Goal: Task Accomplishment & Management: Manage account settings

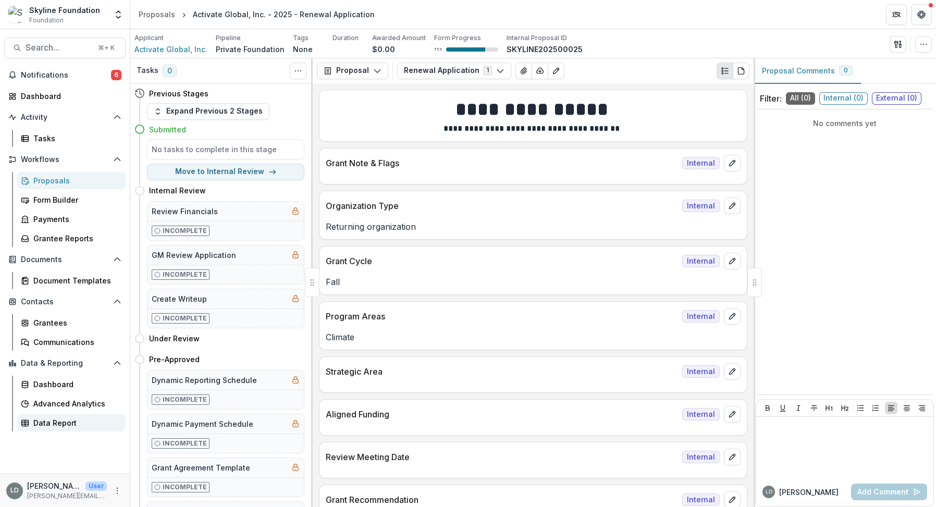
click at [58, 417] on div "Data Report" at bounding box center [75, 422] width 84 height 11
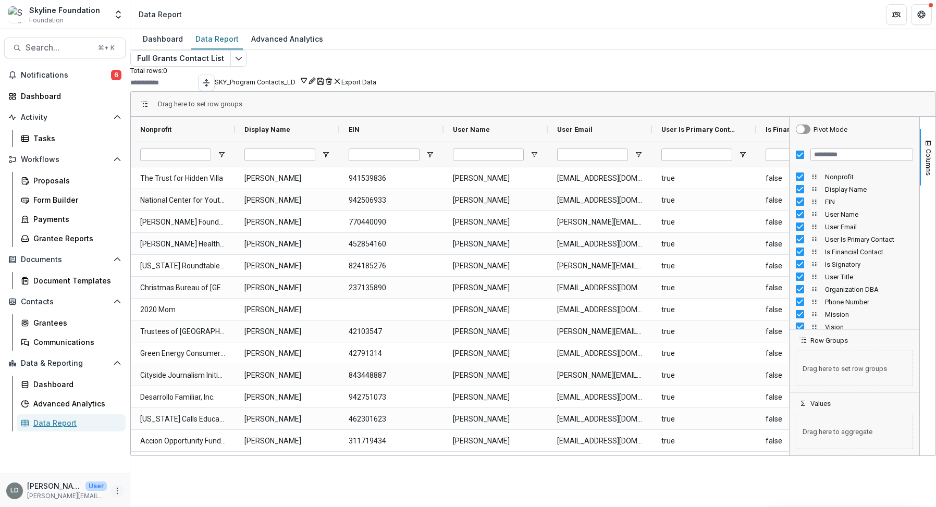
type input "***"
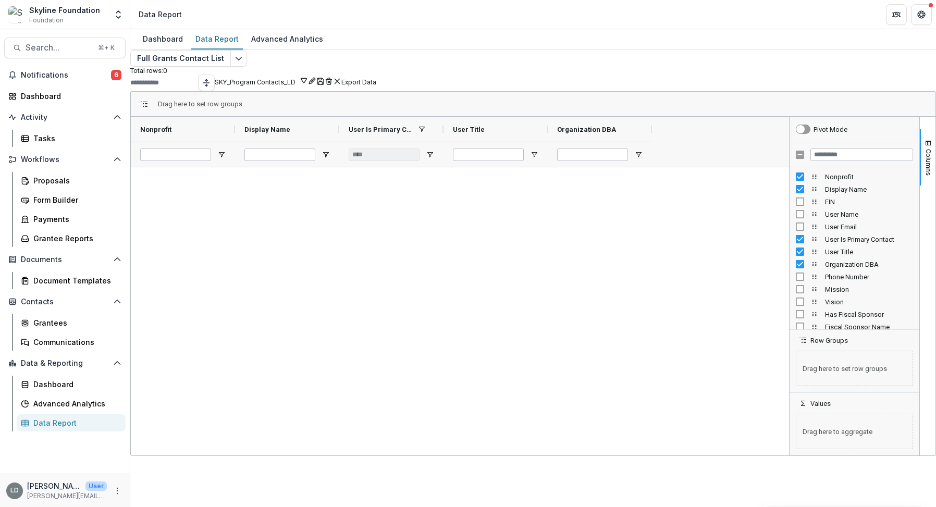
click at [308, 86] on button "SKY_Program Contacts_LD" at bounding box center [261, 81] width 93 height 10
click at [755, 119] on button "Team Filters" at bounding box center [737, 115] width 36 height 8
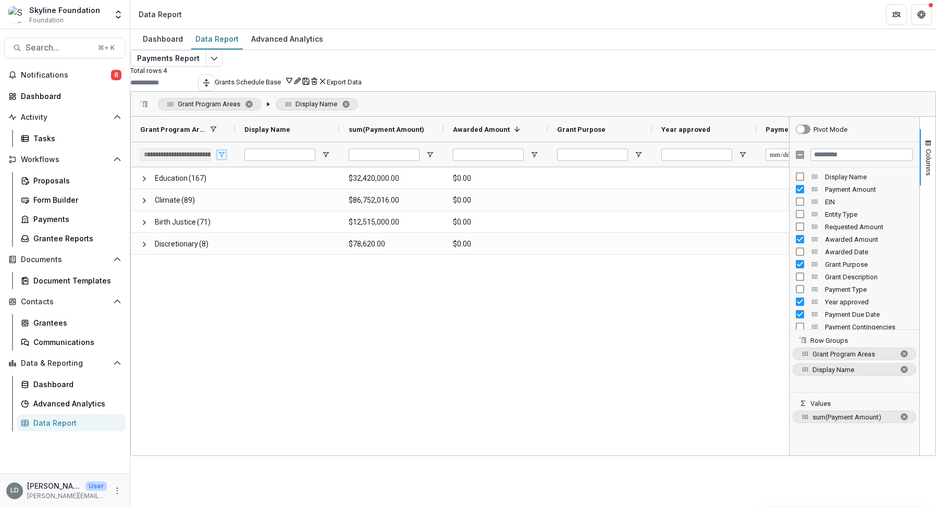
click at [226, 159] on span "Open Filter Menu" at bounding box center [221, 155] width 8 height 8
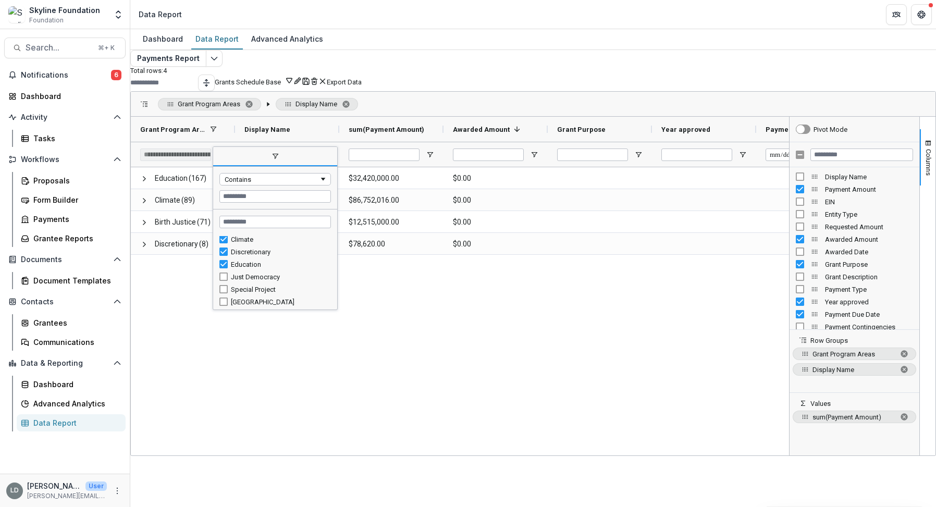
click at [279, 281] on div "Just Democracy" at bounding box center [279, 277] width 97 height 8
type input "**********"
click at [445, 352] on div "Just Democracy (121) $69,315,000.00 $0.00 Education (167) $32,420,000.00 $0.00 …" at bounding box center [460, 309] width 658 height 285
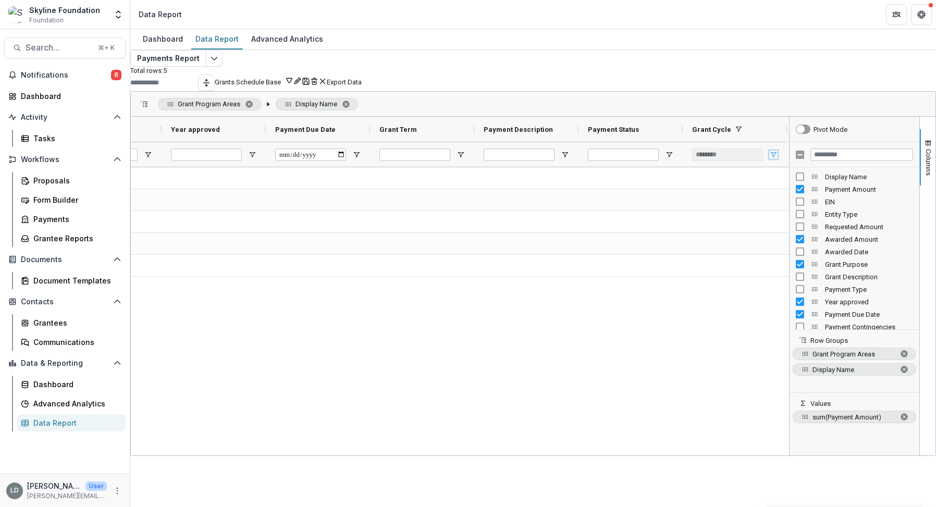
click at [769, 159] on span "Open Filter Menu" at bounding box center [773, 155] width 8 height 8
click at [714, 300] on div "$0.00 $0.00 $0.00 $0.00 $0.00" at bounding box center [460, 309] width 658 height 285
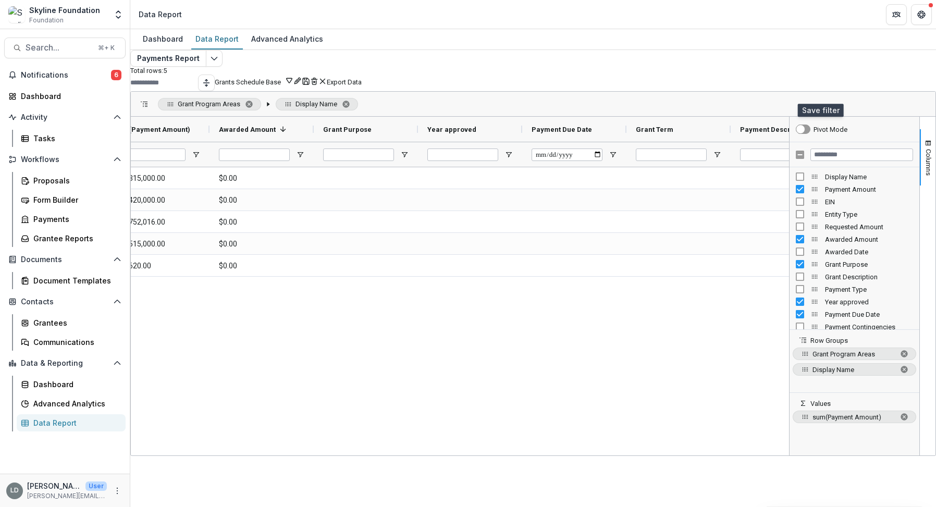
click at [310, 86] on button "Save" at bounding box center [306, 81] width 8 height 10
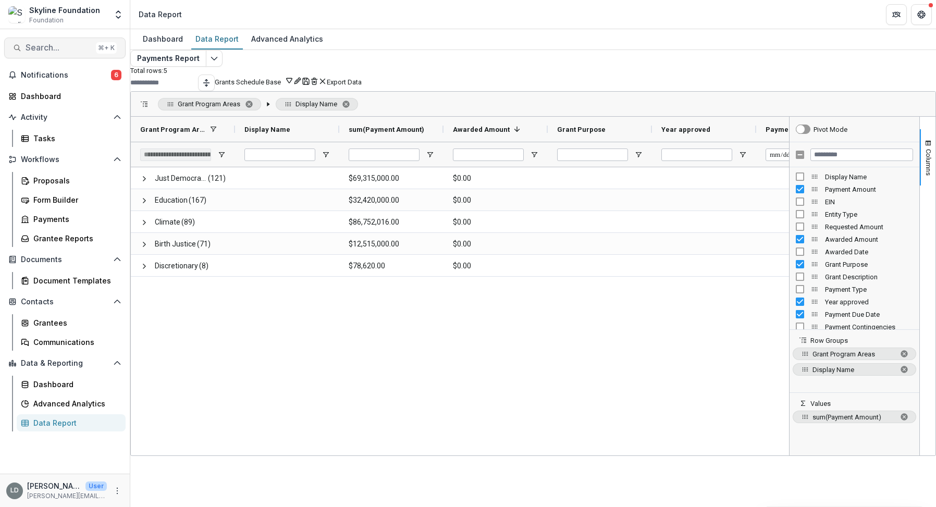
click at [51, 48] on span "Search..." at bounding box center [59, 48] width 66 height 10
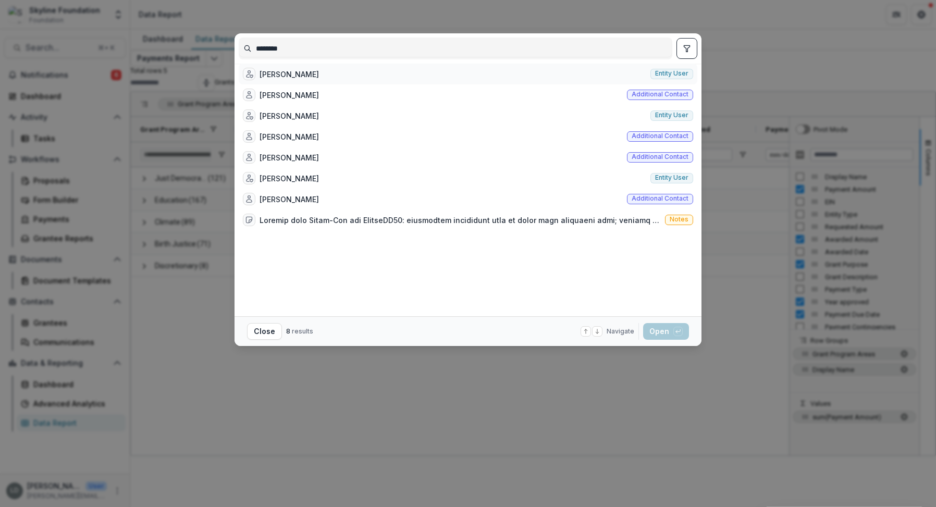
type input "********"
click at [323, 72] on div "Kim Cook Entity user" at bounding box center [468, 74] width 459 height 21
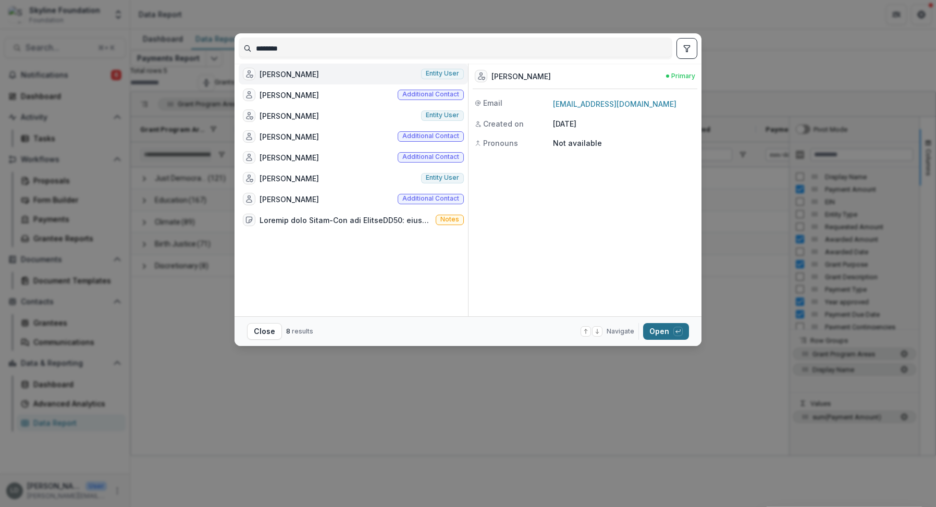
click at [661, 323] on button "Open with enter key" at bounding box center [666, 331] width 46 height 17
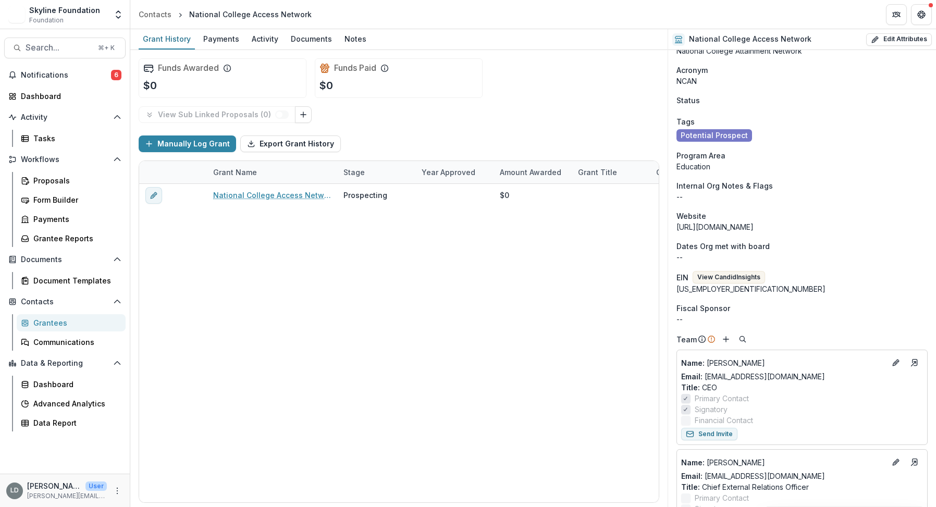
scroll to position [46, 0]
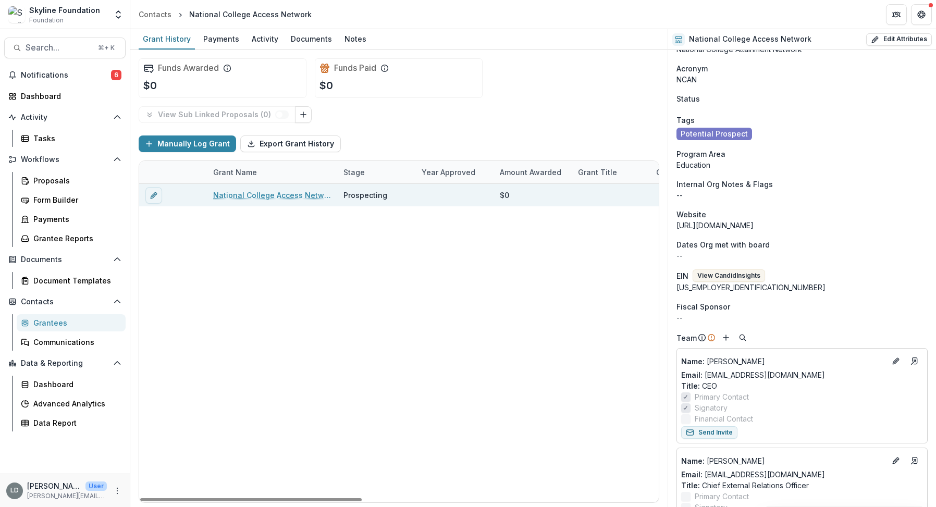
click at [302, 191] on link "National College Access Network - 2025 - New Application" at bounding box center [272, 195] width 118 height 11
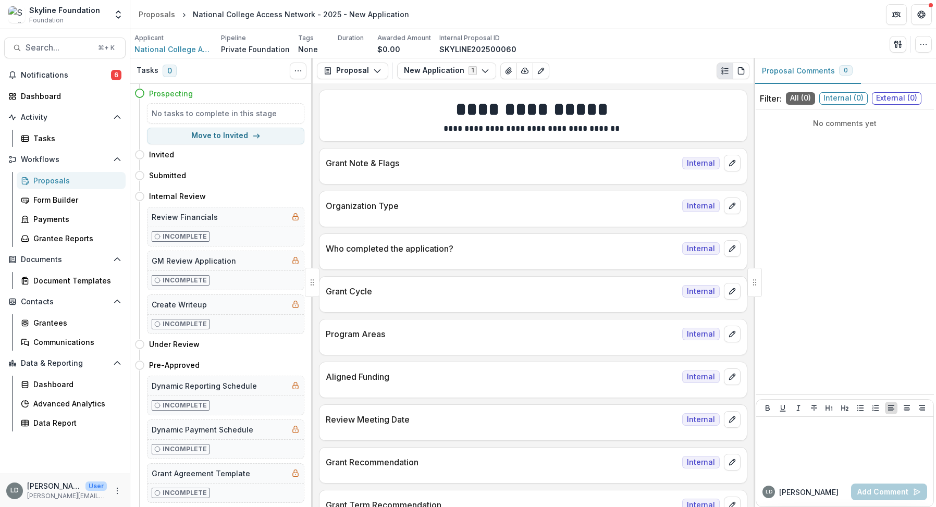
scroll to position [7, 0]
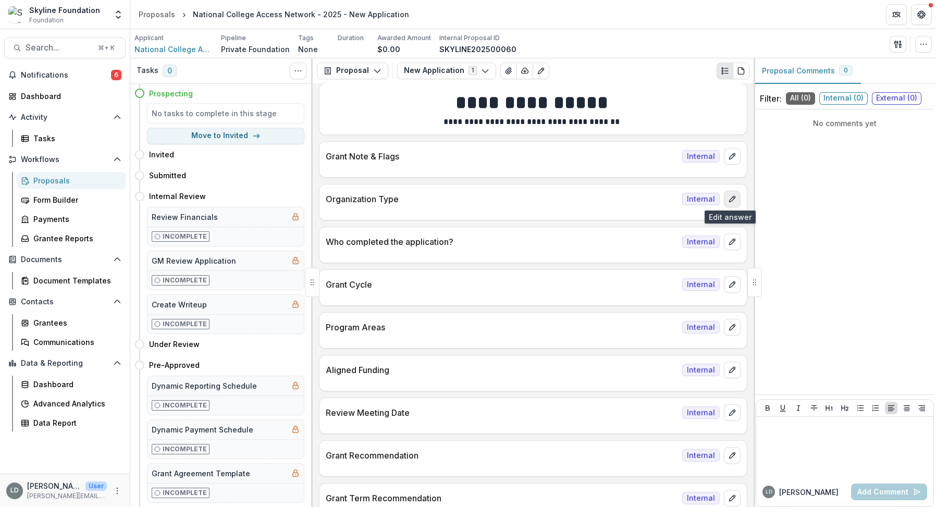
click at [724, 199] on button "edit" at bounding box center [732, 199] width 17 height 17
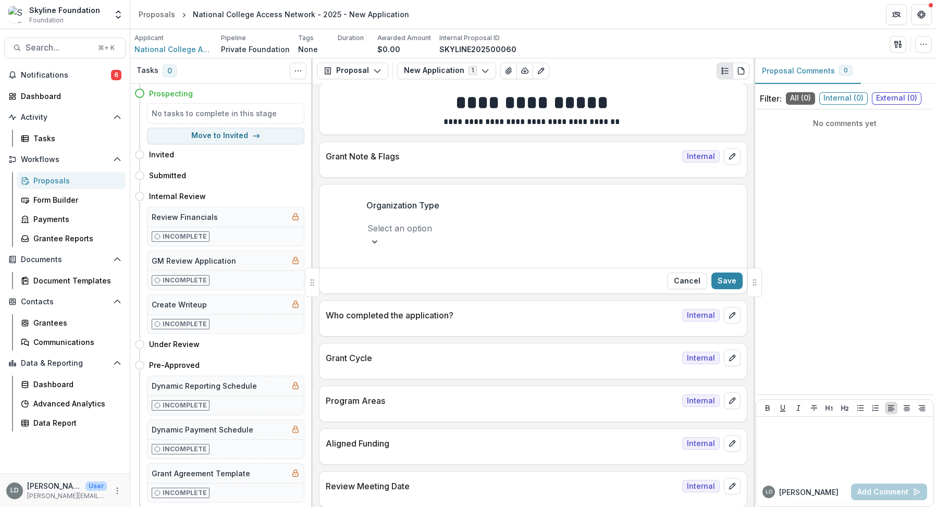
click at [486, 229] on div at bounding box center [532, 228] width 331 height 15
click at [471, 507] on div "New organization" at bounding box center [468, 516] width 936 height 19
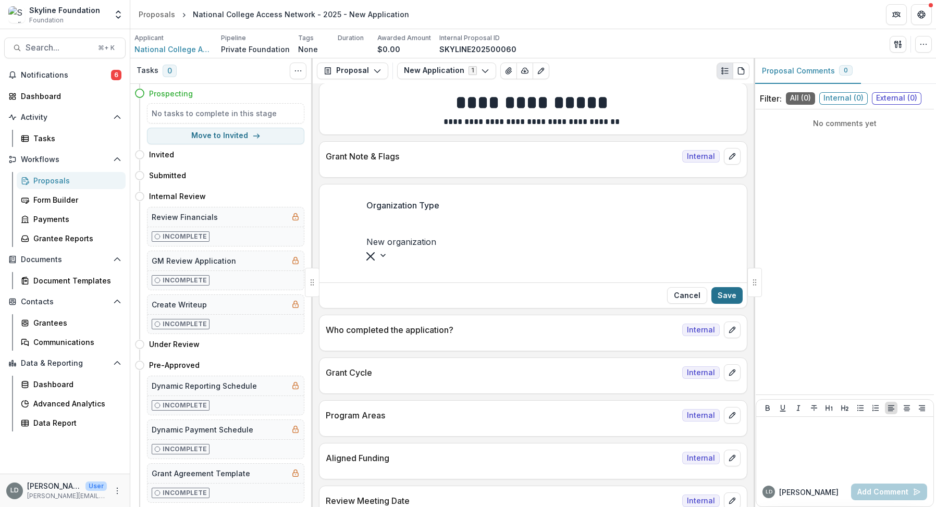
click at [722, 287] on button "Save" at bounding box center [726, 295] width 31 height 17
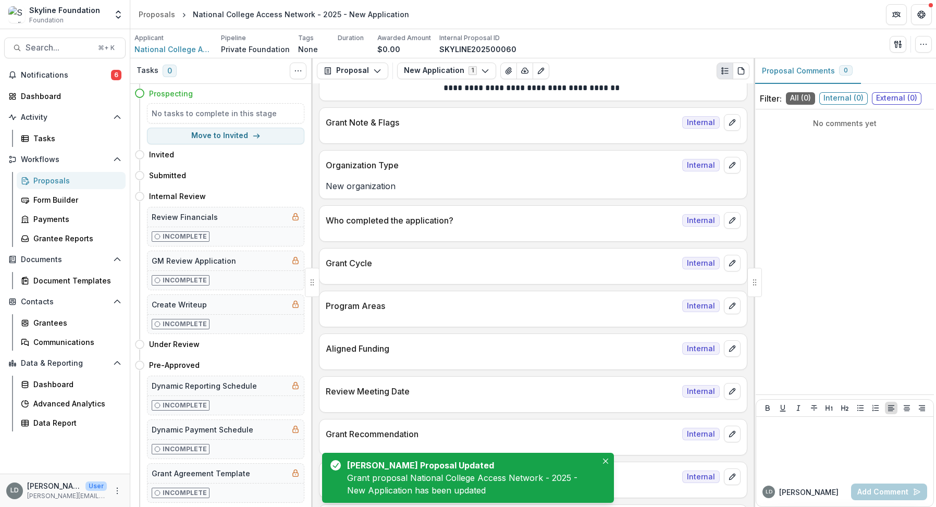
scroll to position [42, 0]
click at [729, 217] on icon "edit" at bounding box center [732, 219] width 8 height 8
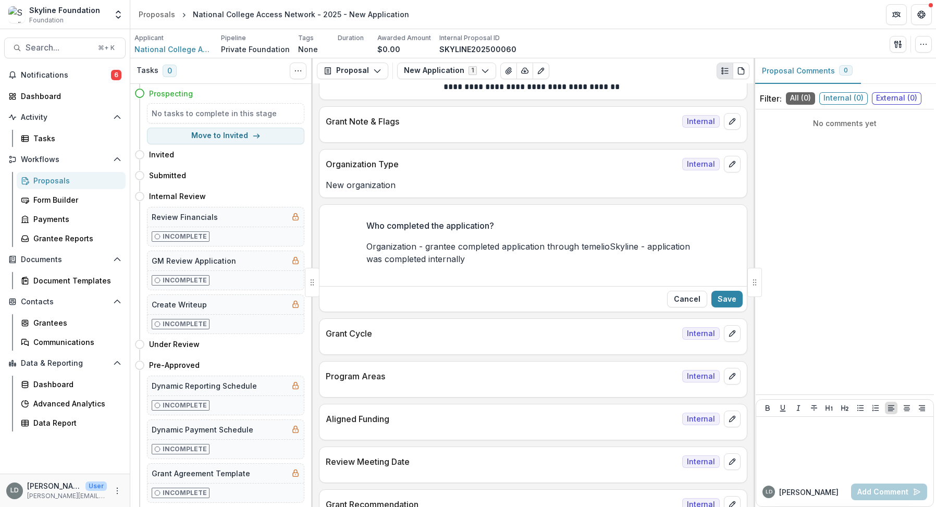
click at [554, 243] on span "Organization - grantee completed application through temelio" at bounding box center [487, 246] width 243 height 10
click at [727, 303] on button "Save" at bounding box center [726, 299] width 31 height 17
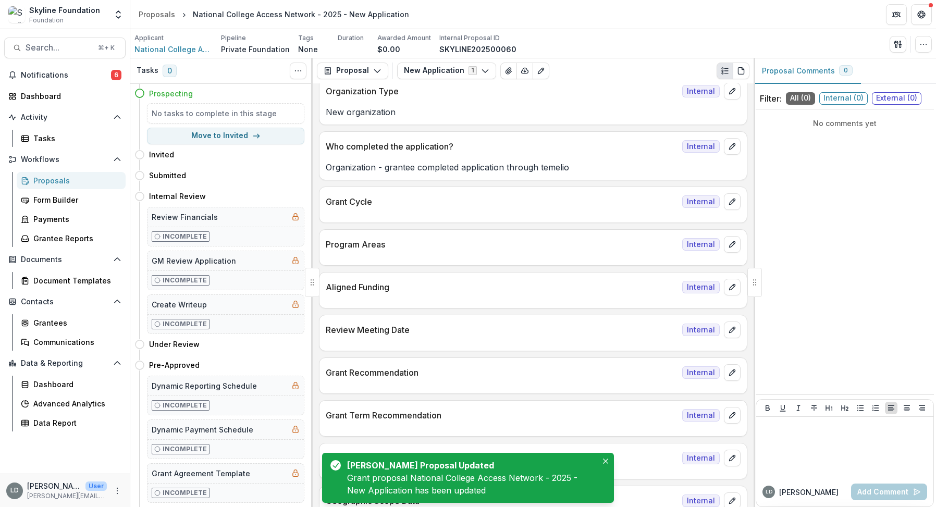
scroll to position [115, 0]
click at [729, 204] on button "edit" at bounding box center [732, 201] width 17 height 17
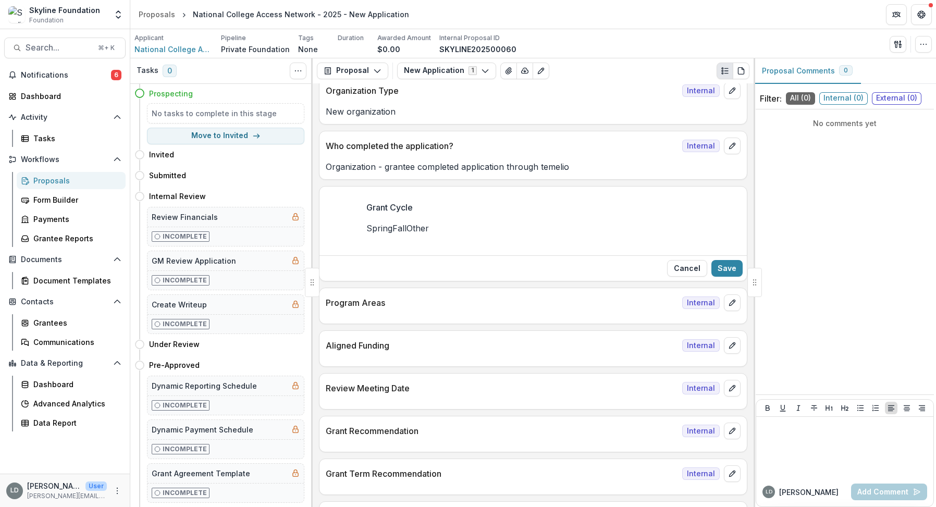
click at [392, 228] on span "Spring" at bounding box center [379, 228] width 26 height 10
click at [392, 233] on span "Fall" at bounding box center [399, 228] width 14 height 10
click at [731, 277] on button "Save" at bounding box center [726, 268] width 31 height 17
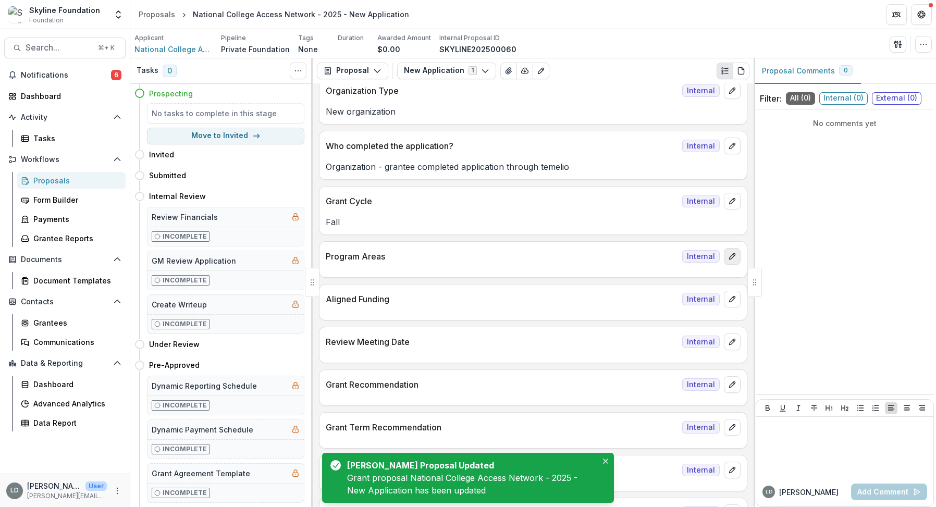
click at [729, 257] on icon "edit" at bounding box center [732, 256] width 6 height 6
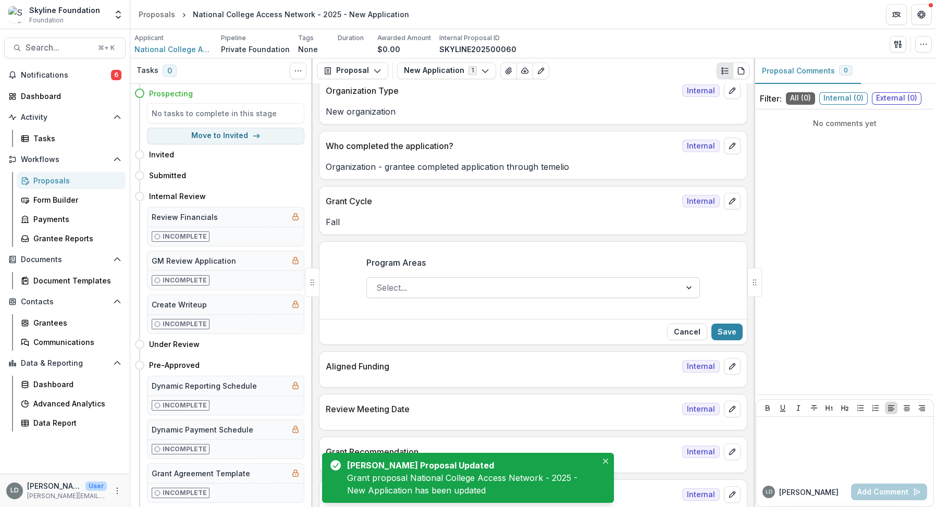
click at [503, 285] on div at bounding box center [523, 287] width 295 height 15
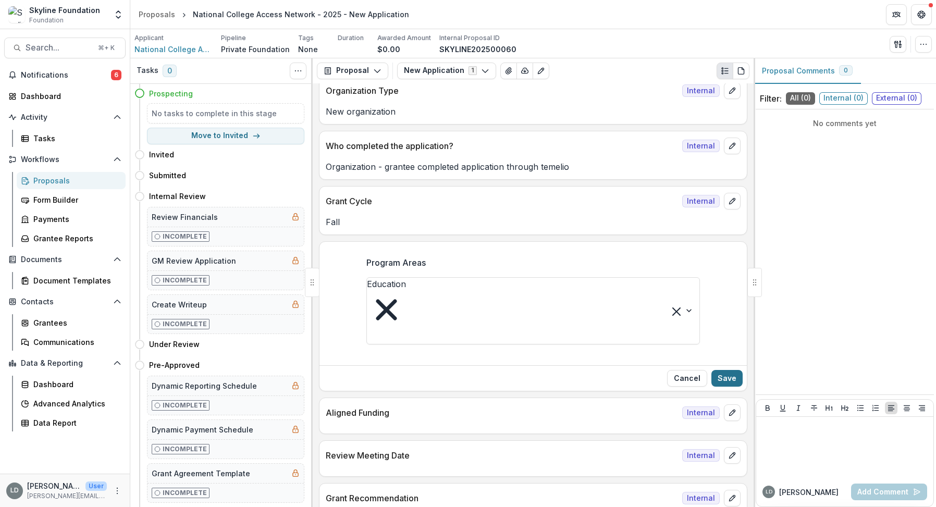
click at [719, 370] on button "Save" at bounding box center [726, 378] width 31 height 17
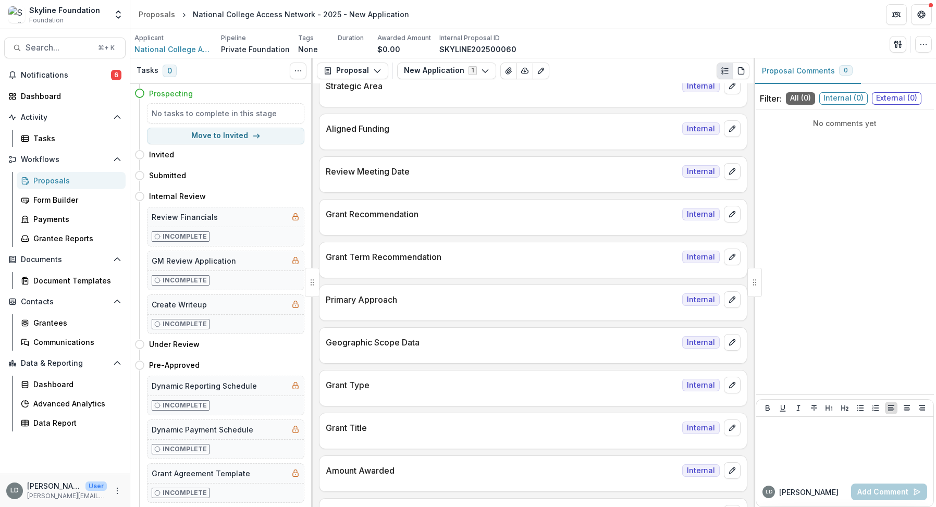
scroll to position [0, 0]
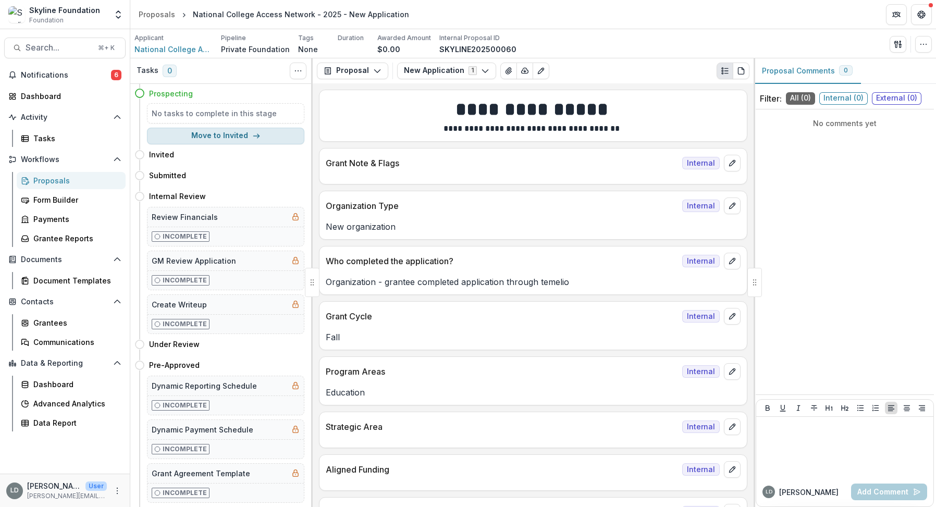
click at [230, 132] on button "Move to Invited" at bounding box center [225, 136] width 157 height 17
select select "*******"
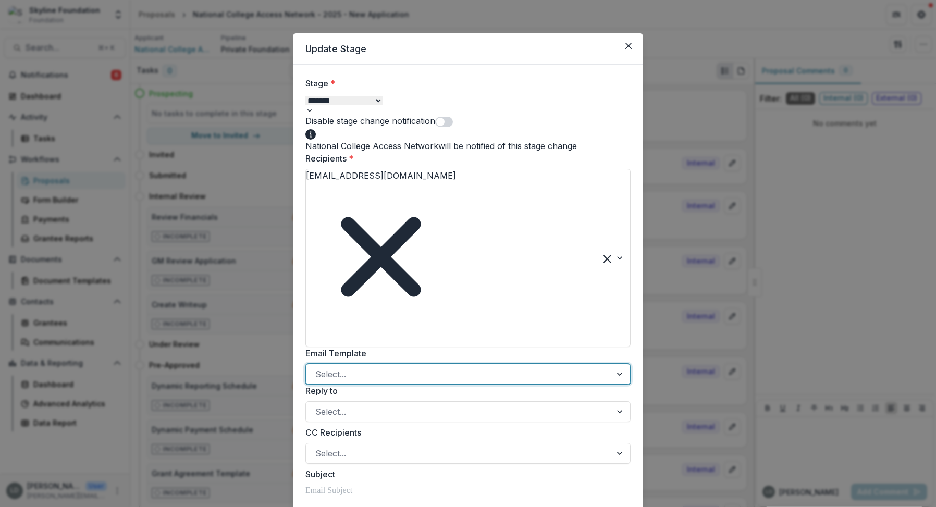
click at [384, 367] on div at bounding box center [458, 374] width 287 height 15
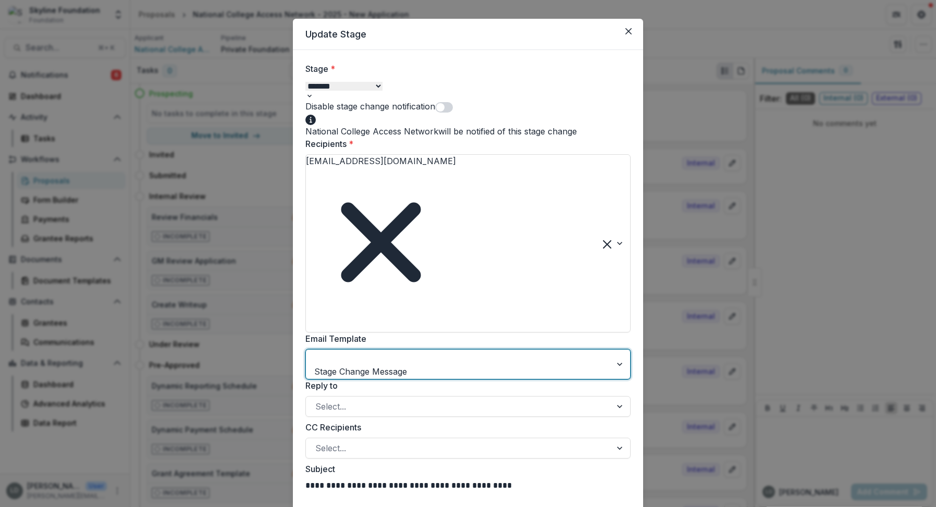
scroll to position [19, 0]
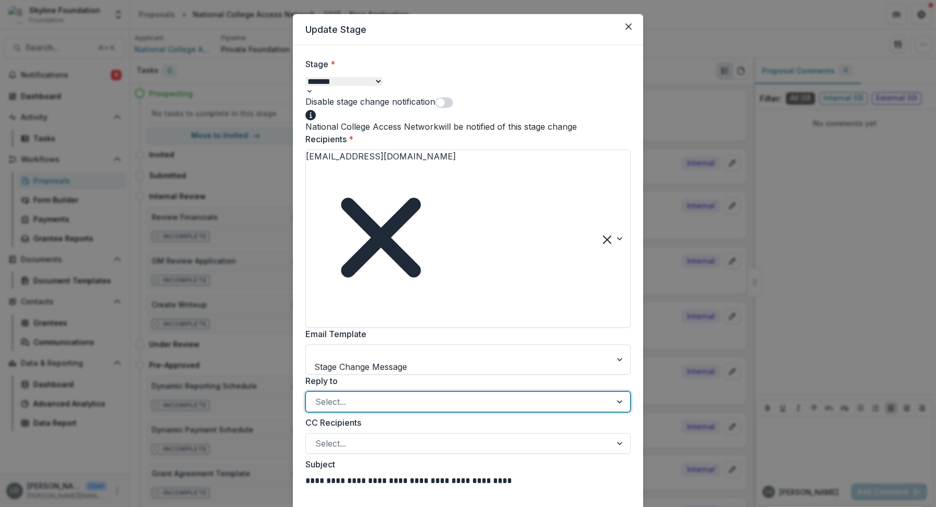
click at [366, 395] on div at bounding box center [458, 402] width 287 height 15
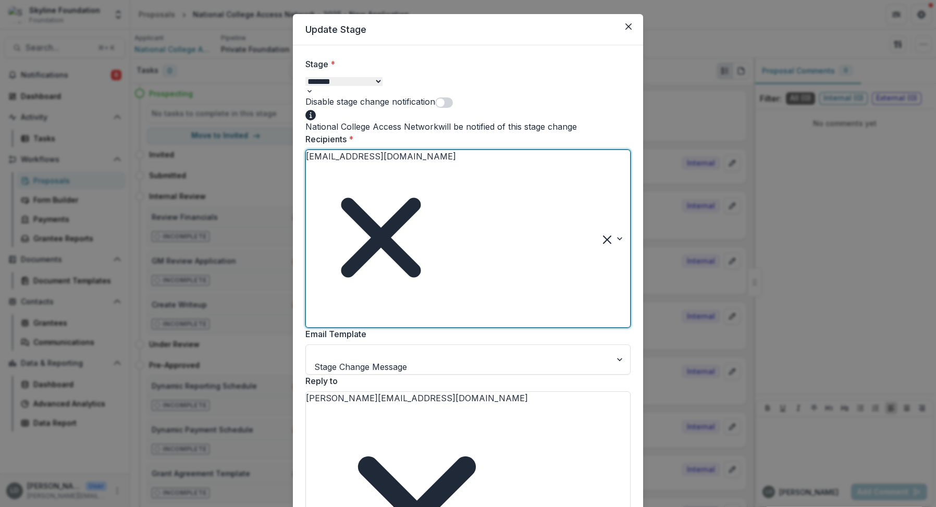
click at [310, 313] on div at bounding box center [308, 320] width 3 height 15
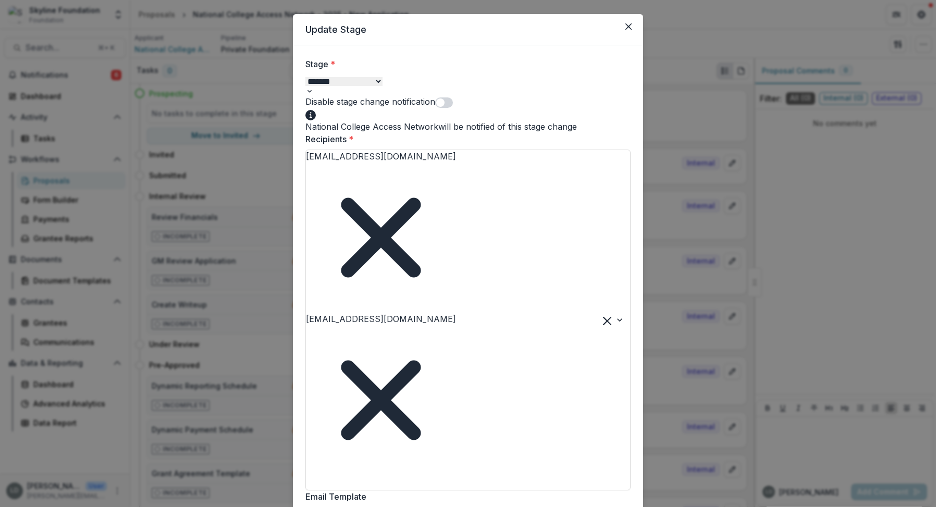
type input "****"
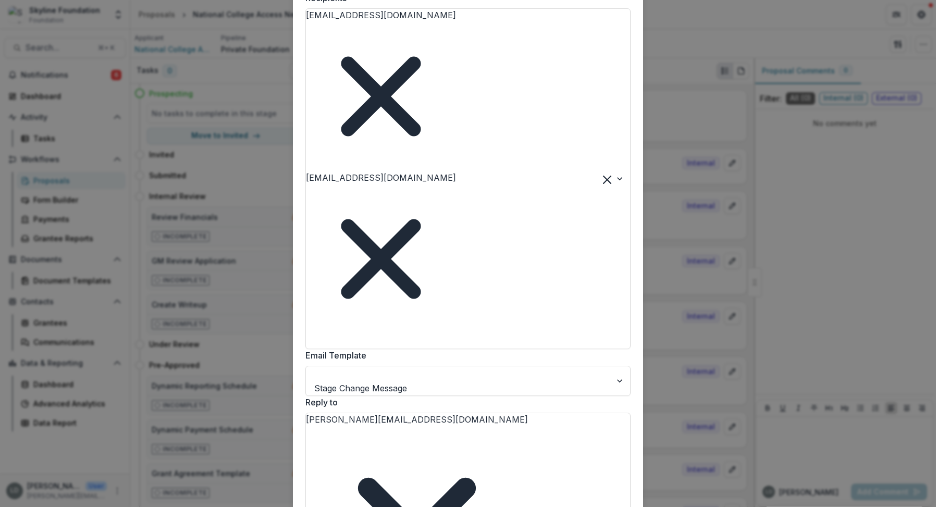
scroll to position [167, 0]
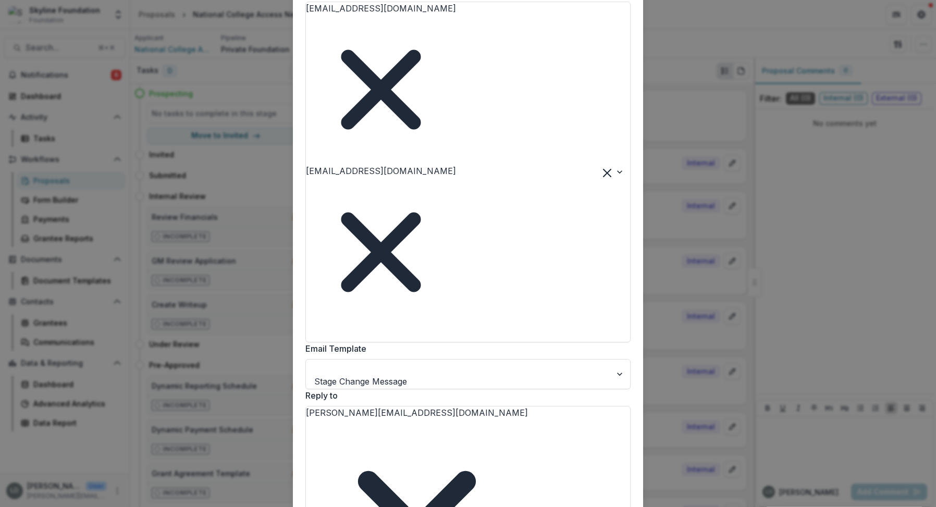
drag, startPoint x: 532, startPoint y: 311, endPoint x: 291, endPoint y: 313, distance: 240.8
drag, startPoint x: 350, startPoint y: 312, endPoint x: 301, endPoint y: 308, distance: 49.2
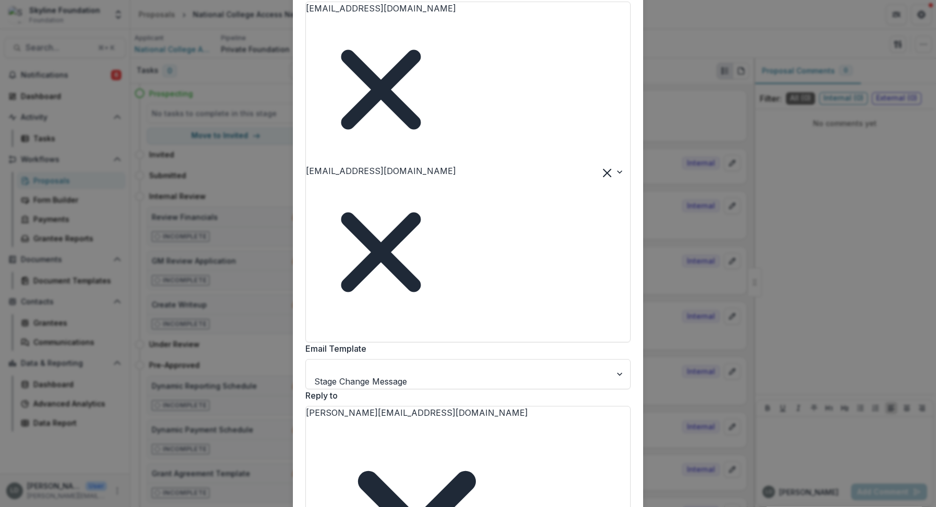
drag, startPoint x: 437, startPoint y: 352, endPoint x: 577, endPoint y: 351, distance: 140.2
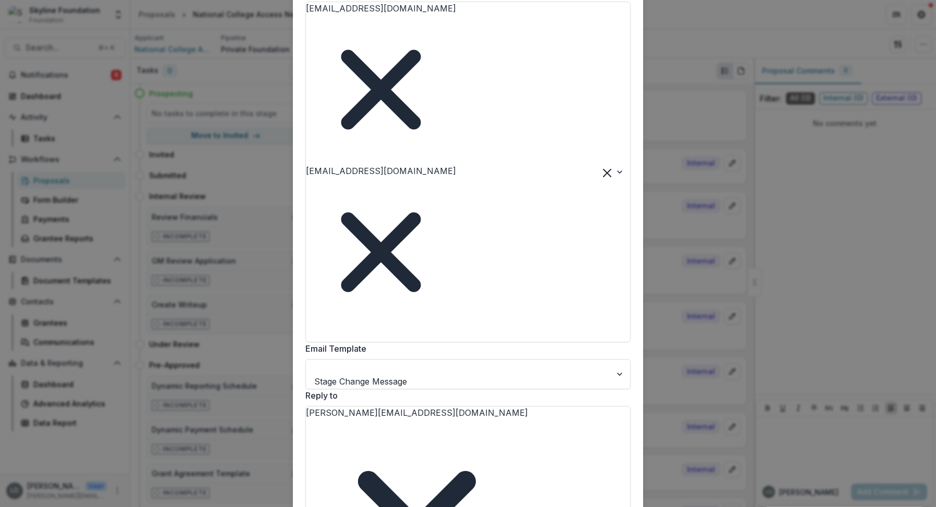
drag, startPoint x: 499, startPoint y: 352, endPoint x: 438, endPoint y: 352, distance: 61.0
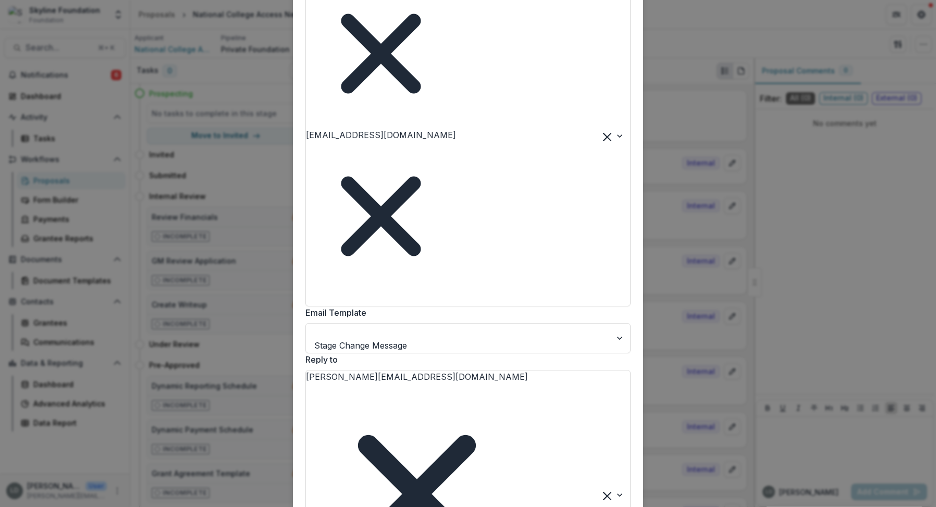
scroll to position [211, 0]
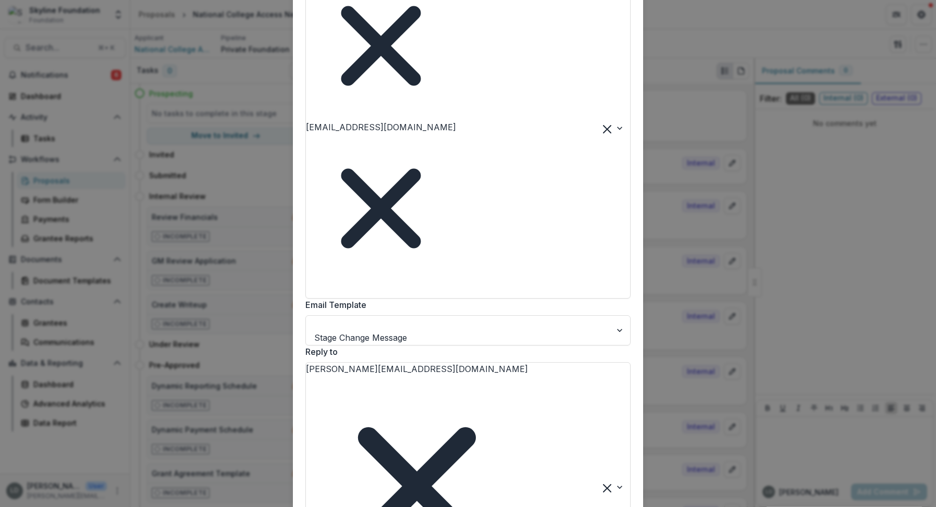
drag, startPoint x: 471, startPoint y: 346, endPoint x: 304, endPoint y: 346, distance: 166.8
drag, startPoint x: 391, startPoint y: 461, endPoint x: 284, endPoint y: 329, distance: 169.7
click at [284, 329] on div "**********" at bounding box center [468, 253] width 936 height 507
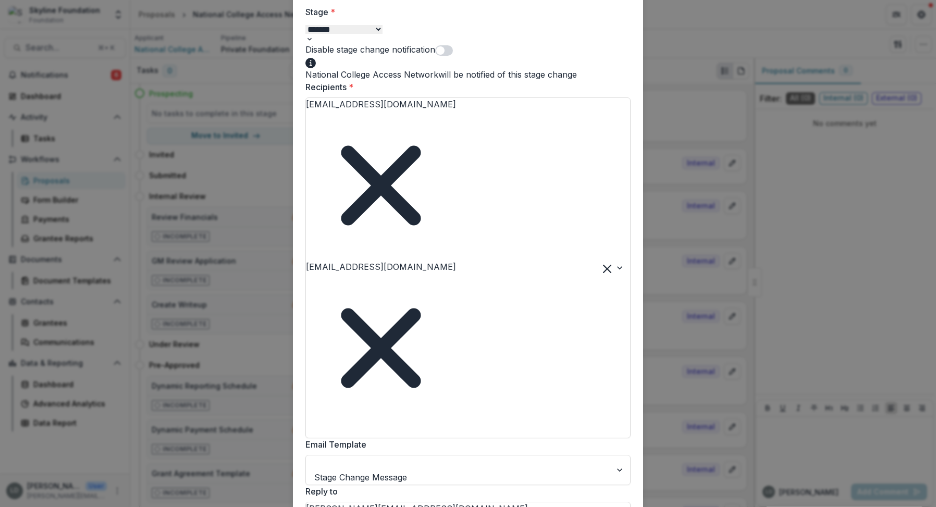
scroll to position [353, 0]
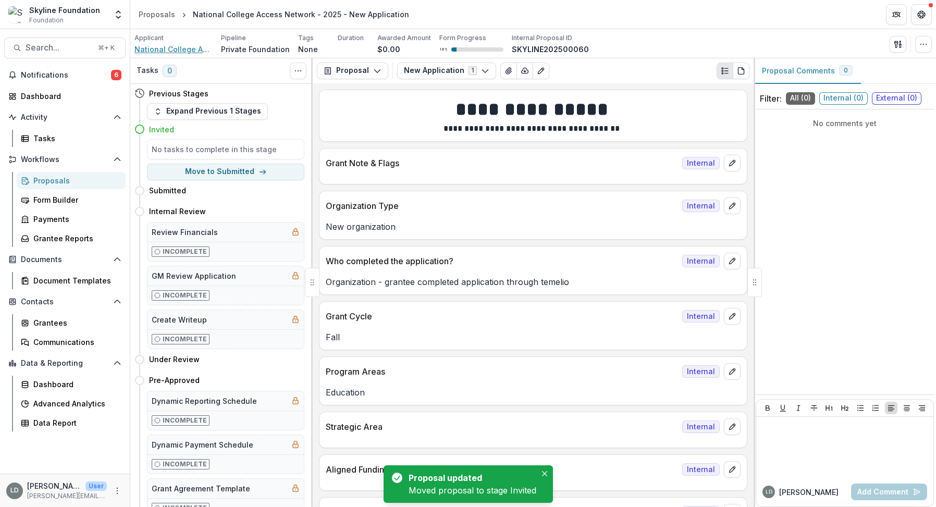
click at [193, 48] on span "National College Access Network" at bounding box center [173, 49] width 78 height 11
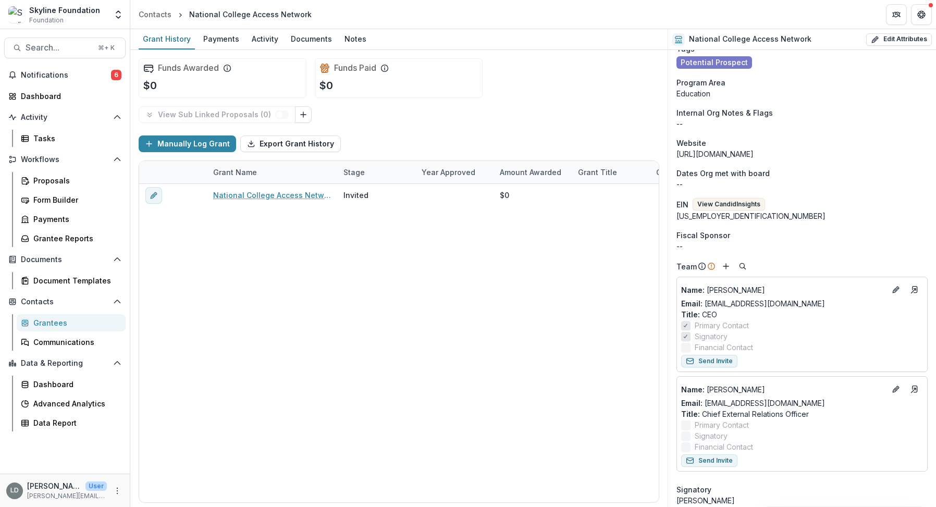
scroll to position [114, 0]
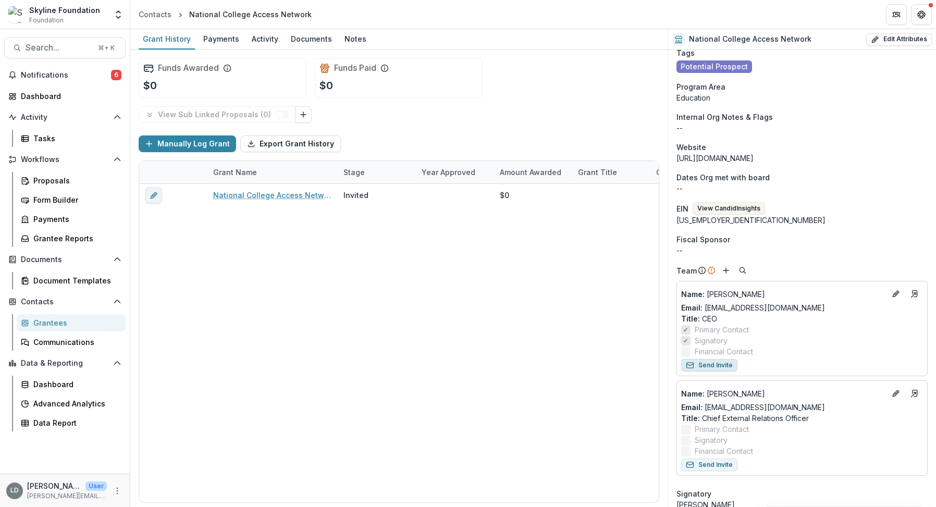
click at [720, 364] on button "Send Invite" at bounding box center [709, 365] width 56 height 13
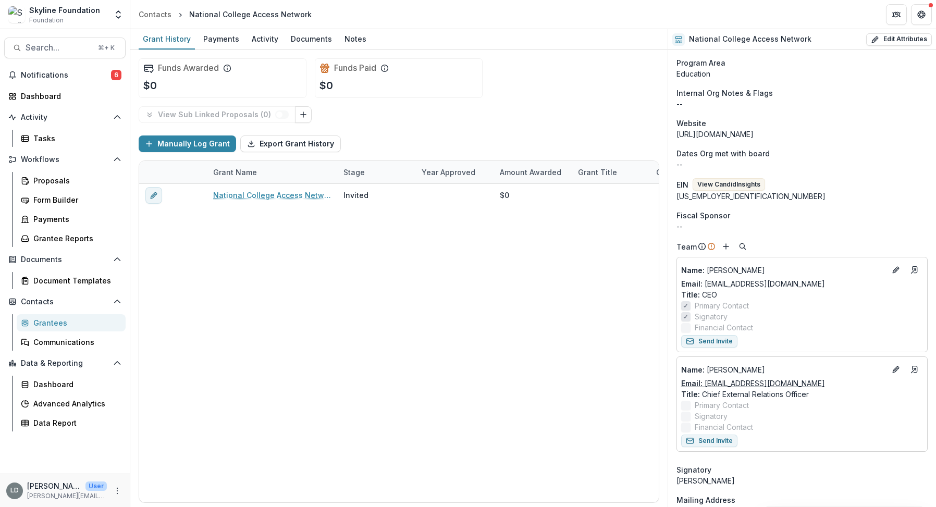
scroll to position [167, 0]
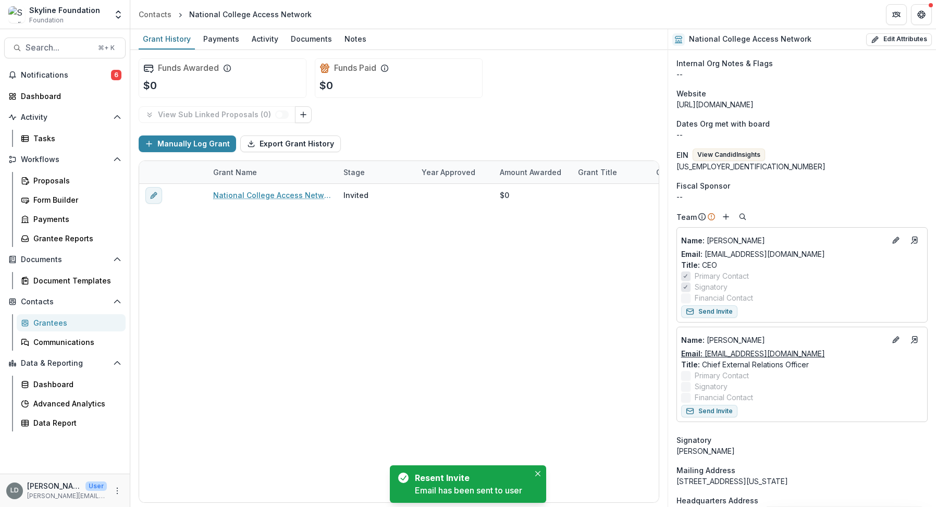
click at [721, 409] on button "Send Invite" at bounding box center [709, 411] width 56 height 13
click at [60, 46] on span "Search..." at bounding box center [59, 48] width 66 height 10
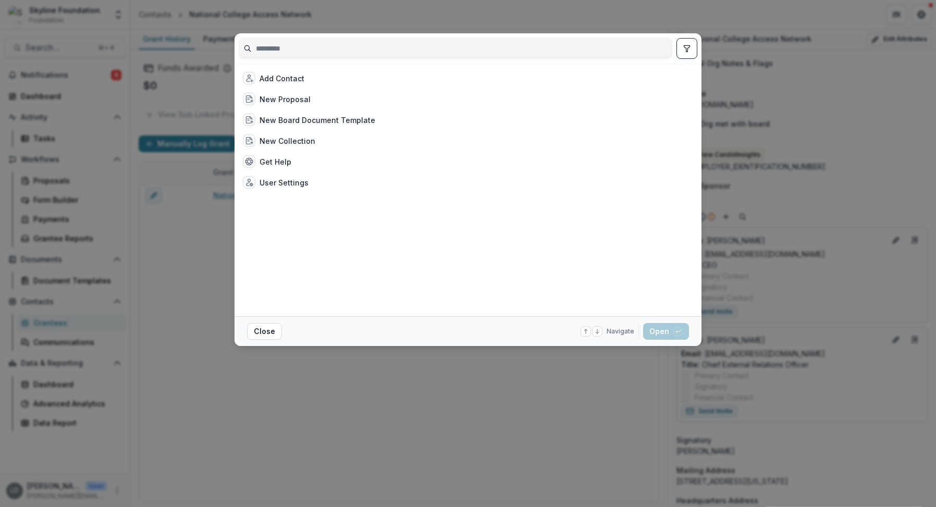
click at [302, 50] on input at bounding box center [455, 48] width 433 height 17
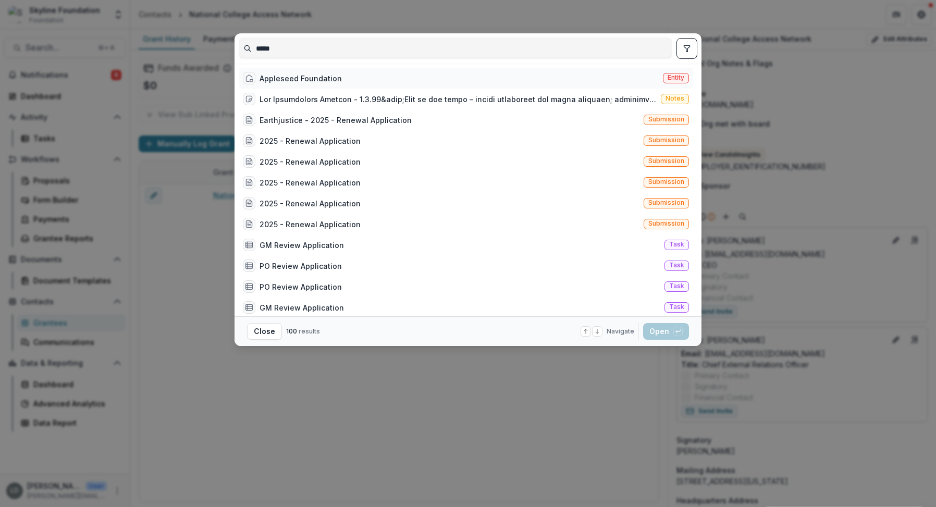
type input "*****"
click at [301, 79] on div "Appleseed Foundation" at bounding box center [301, 78] width 82 height 11
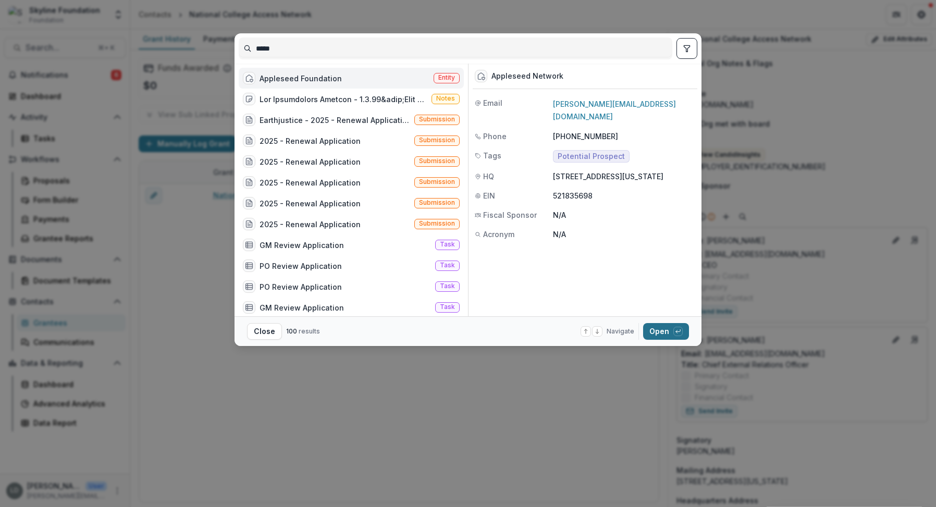
click at [659, 331] on button "Open with enter key" at bounding box center [666, 331] width 46 height 17
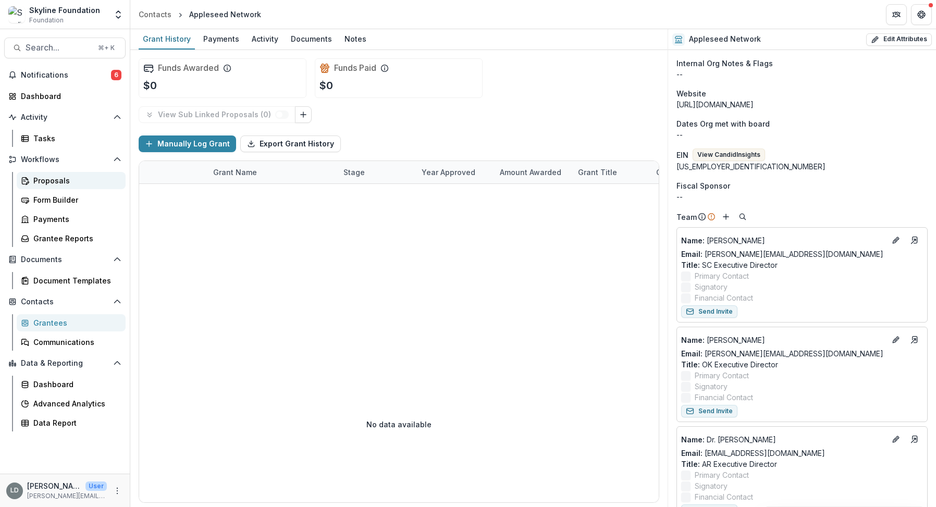
click at [64, 184] on div "Proposals" at bounding box center [75, 180] width 84 height 11
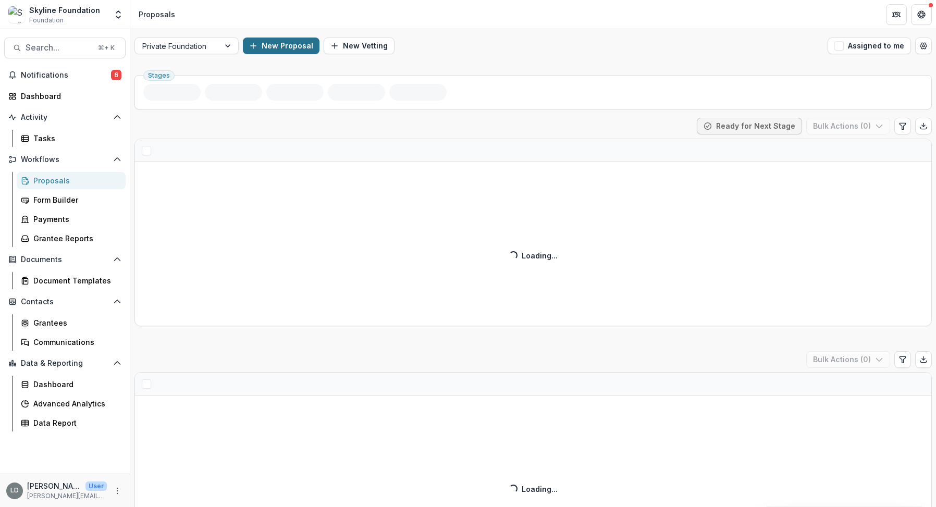
click at [285, 51] on button "New Proposal" at bounding box center [281, 46] width 77 height 17
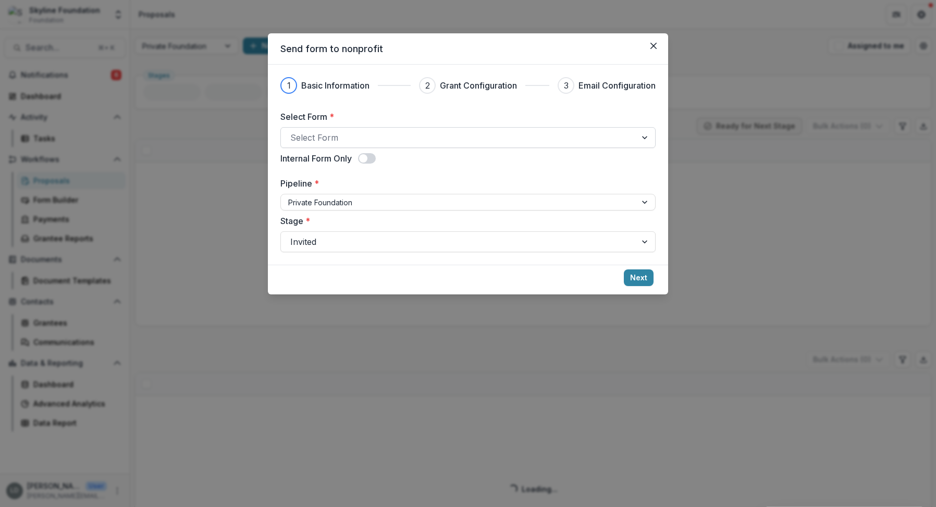
click at [336, 133] on div at bounding box center [458, 137] width 337 height 15
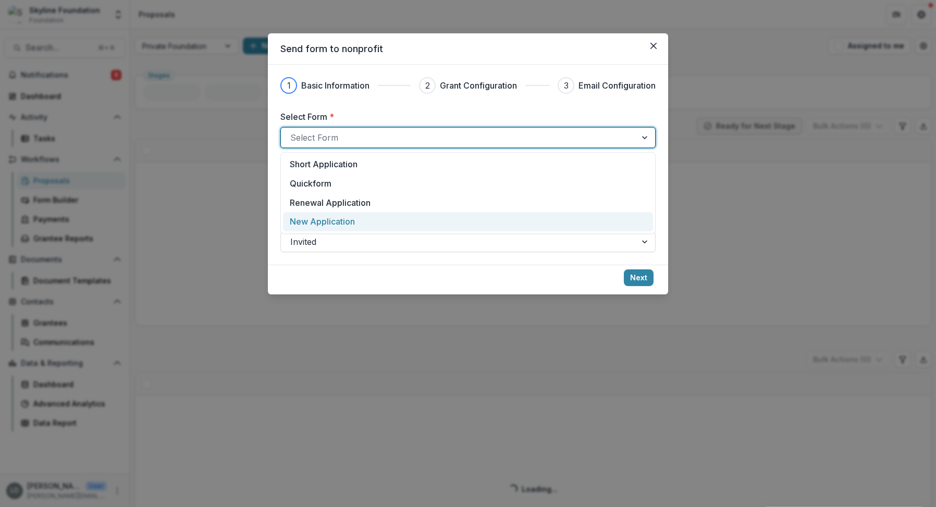
click at [336, 219] on p "New Application" at bounding box center [322, 221] width 65 height 13
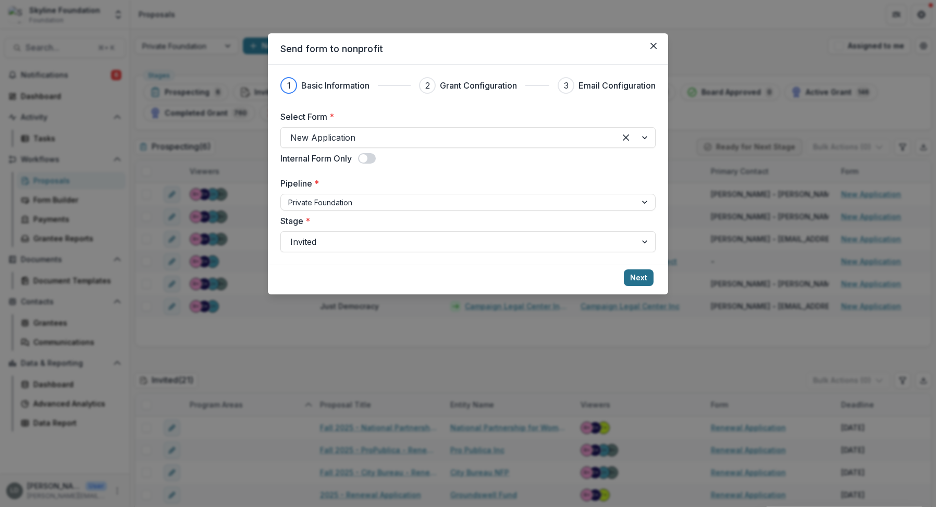
click at [643, 278] on button "Next" at bounding box center [639, 277] width 30 height 17
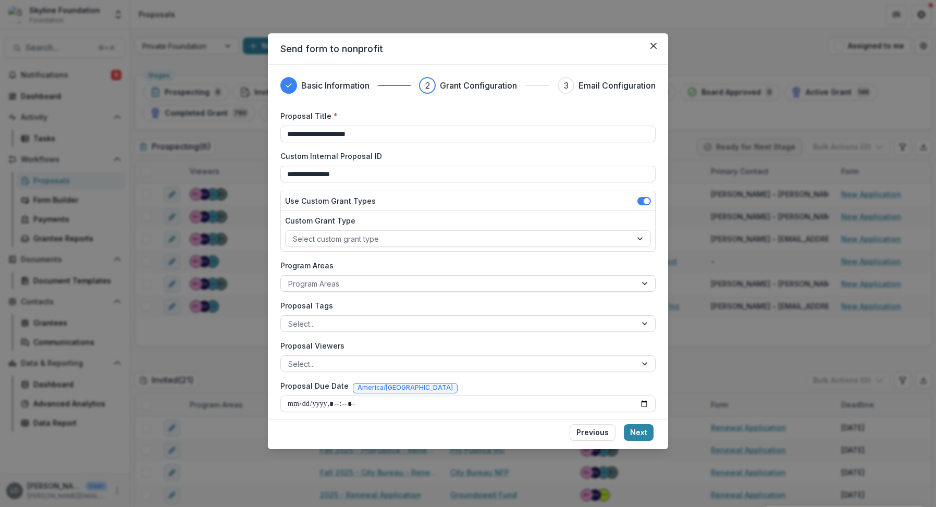
click at [358, 280] on div at bounding box center [458, 283] width 341 height 13
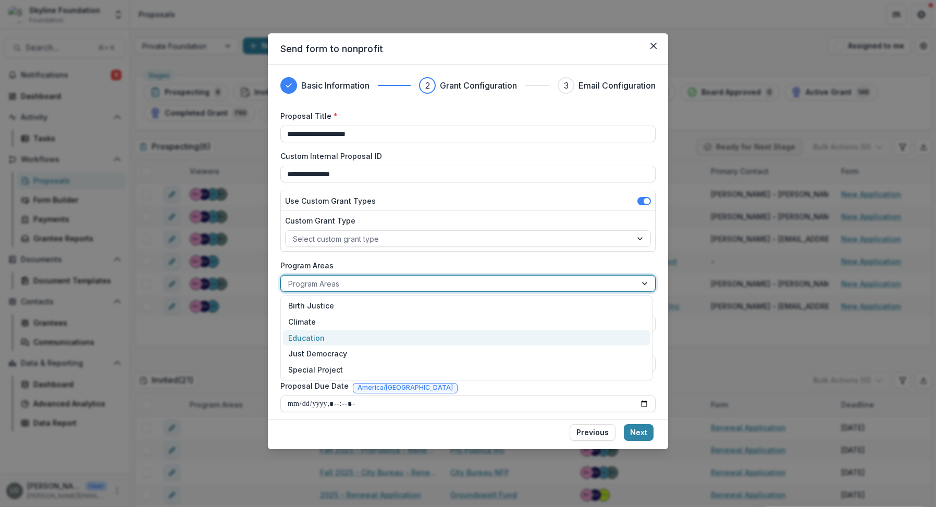
click at [347, 333] on div "Education" at bounding box center [466, 338] width 367 height 16
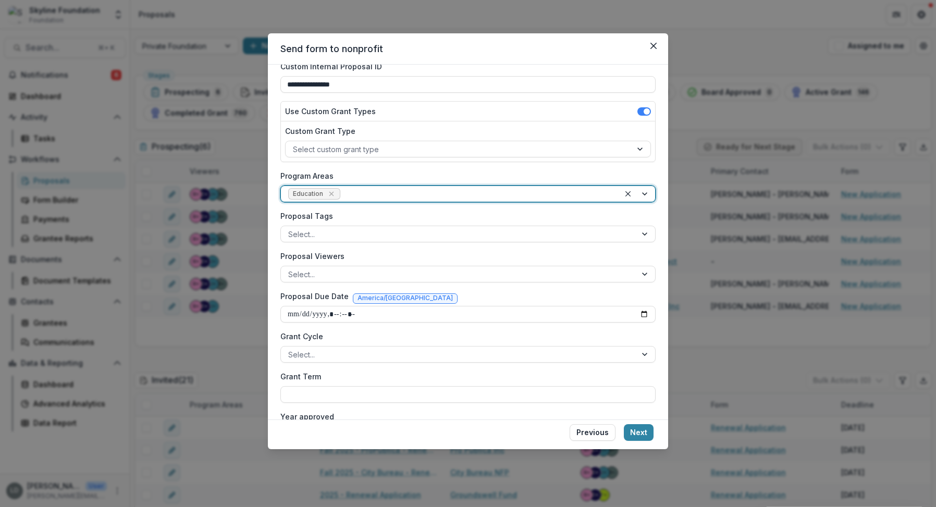
scroll to position [102, 0]
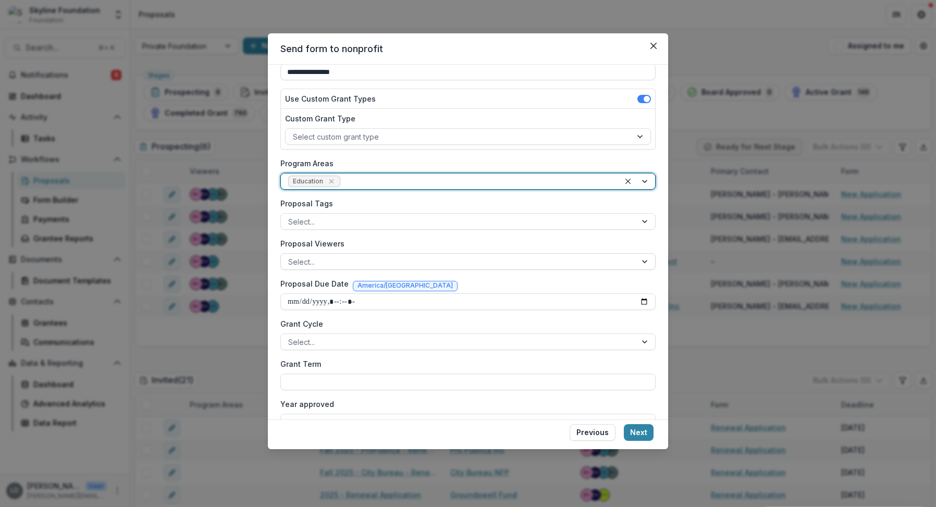
click at [337, 260] on div at bounding box center [458, 261] width 341 height 13
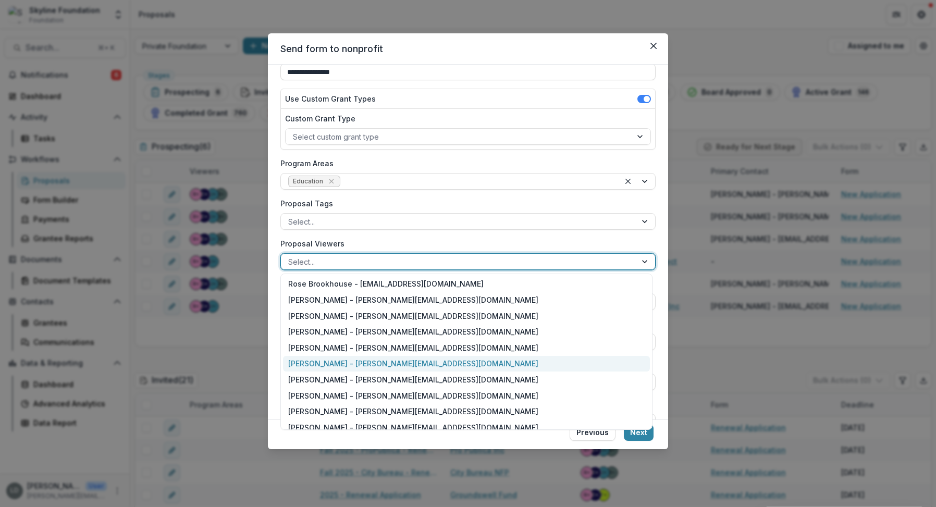
scroll to position [15, 0]
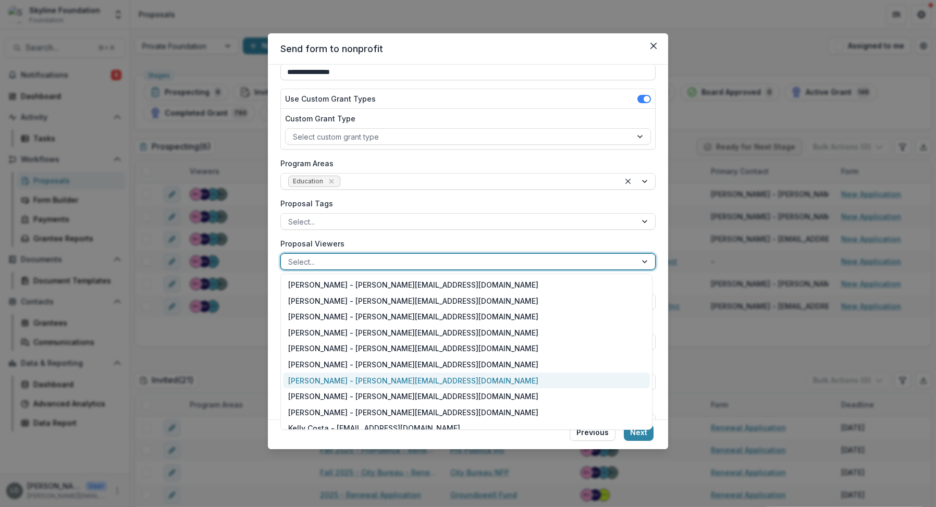
click at [340, 380] on div "[PERSON_NAME] - [PERSON_NAME][EMAIL_ADDRESS][DOMAIN_NAME]" at bounding box center [466, 381] width 367 height 16
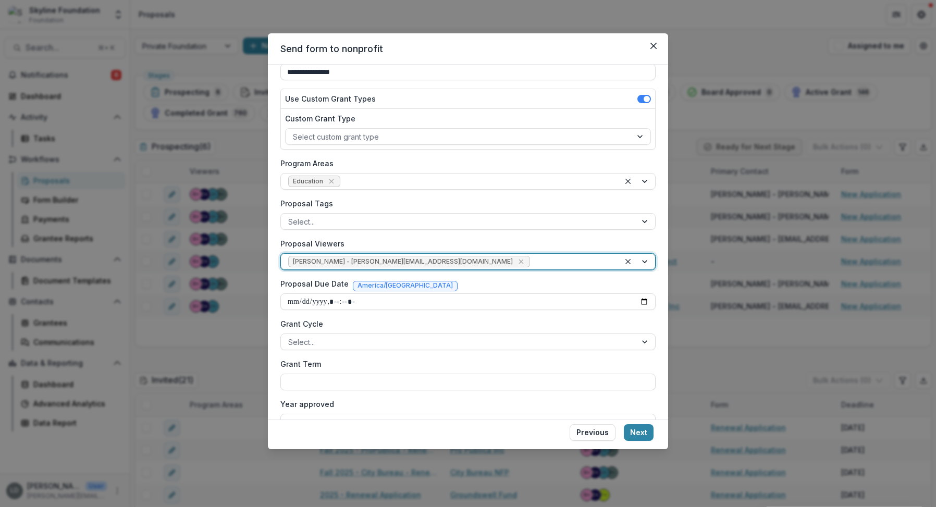
type input "*"
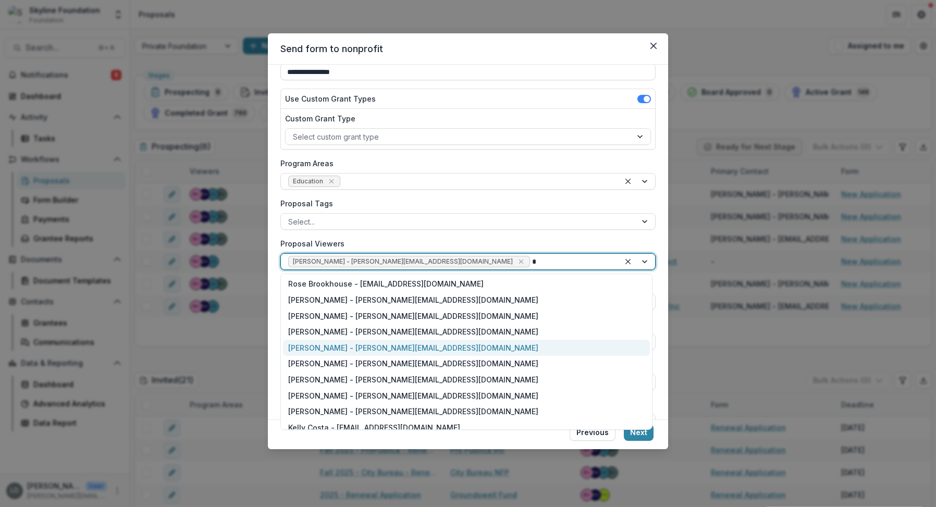
click at [405, 344] on div "[PERSON_NAME] - [PERSON_NAME][EMAIL_ADDRESS][DOMAIN_NAME]" at bounding box center [466, 348] width 367 height 16
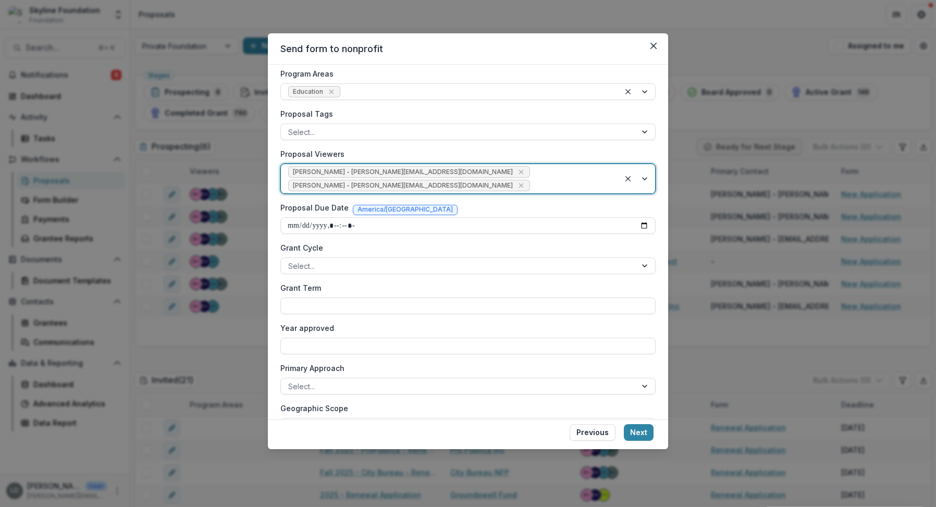
scroll to position [193, 0]
click at [348, 259] on div at bounding box center [458, 265] width 341 height 13
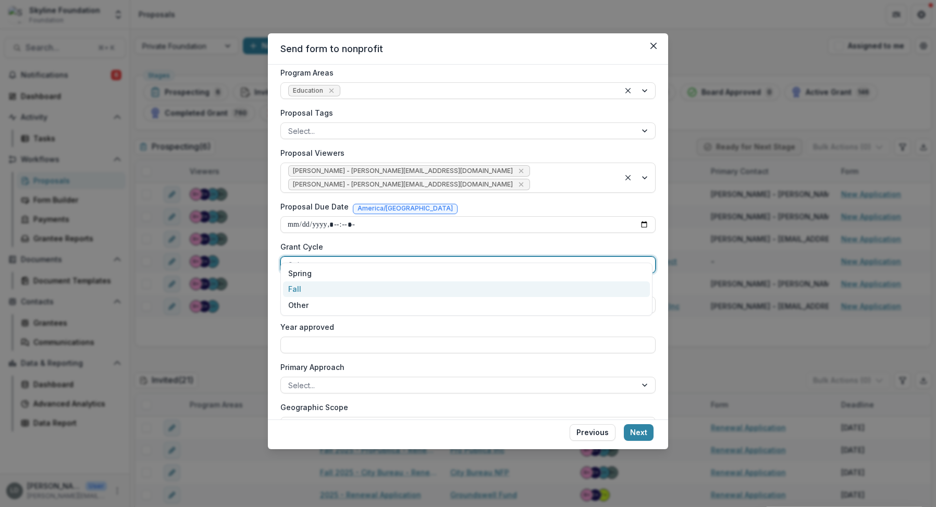
click at [336, 286] on div "Fall" at bounding box center [466, 289] width 367 height 16
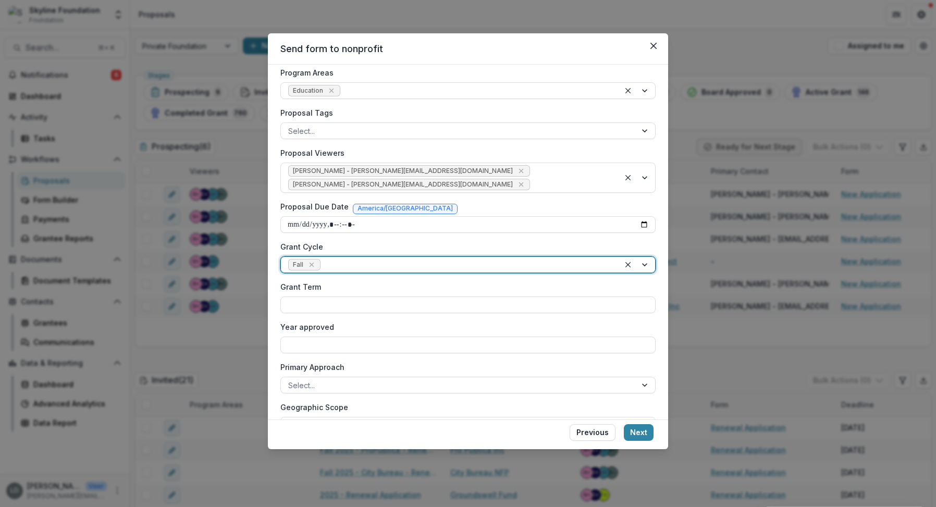
scroll to position [245, 0]
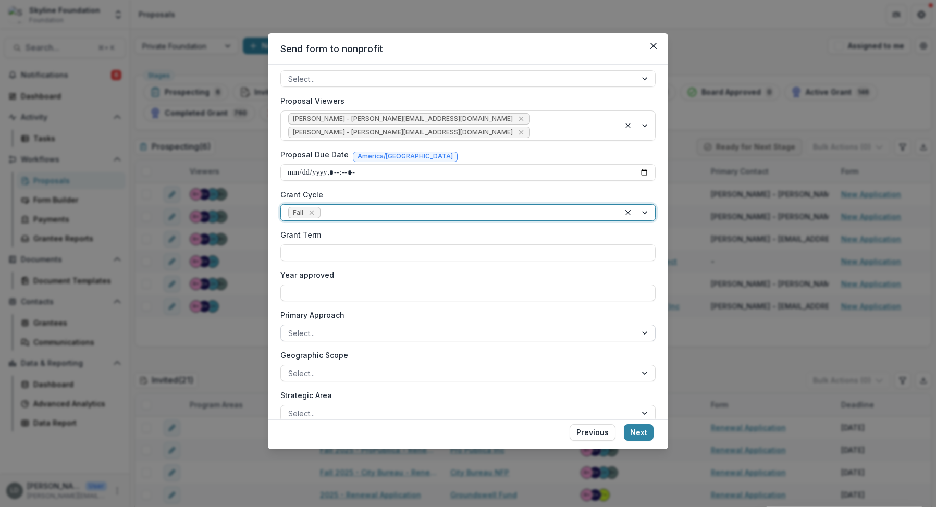
click at [338, 327] on div at bounding box center [458, 333] width 341 height 13
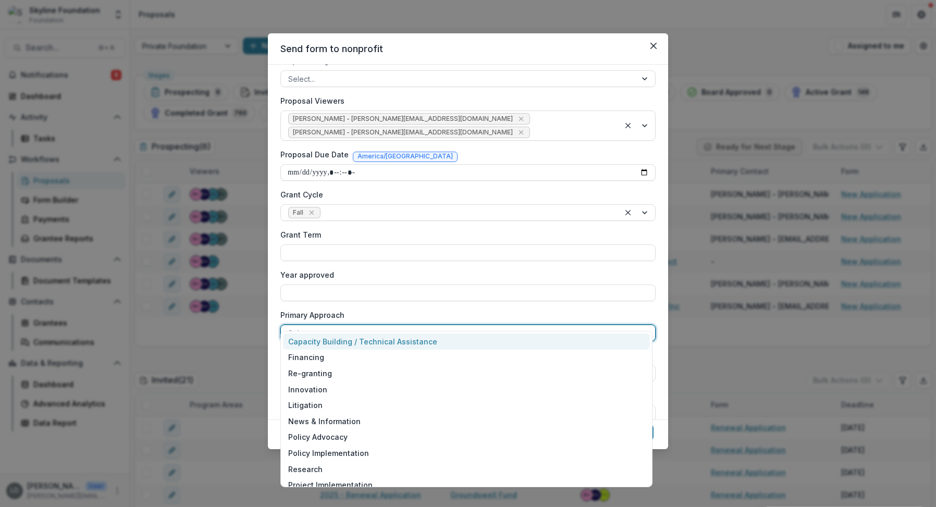
click at [348, 310] on label "Primary Approach" at bounding box center [464, 315] width 369 height 11
click at [290, 328] on input "Primary Approach" at bounding box center [289, 333] width 2 height 11
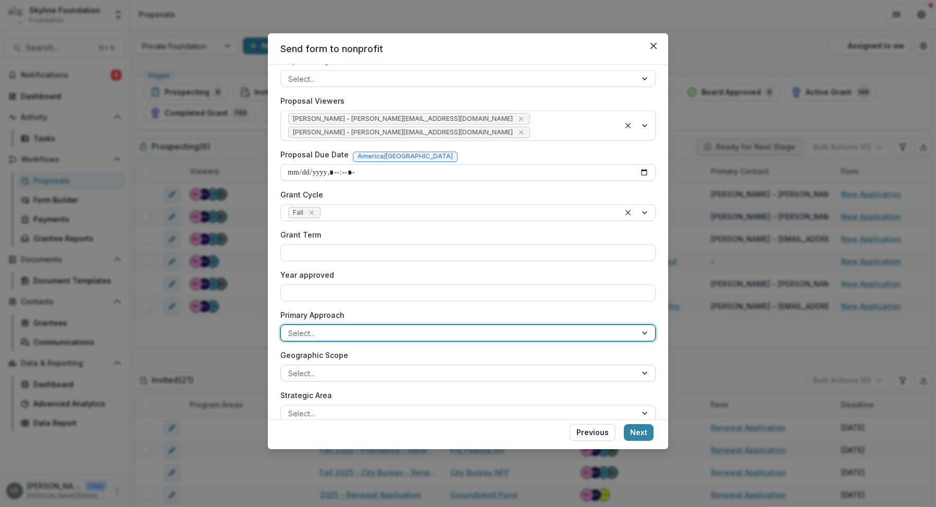
click at [343, 367] on div at bounding box center [458, 373] width 341 height 13
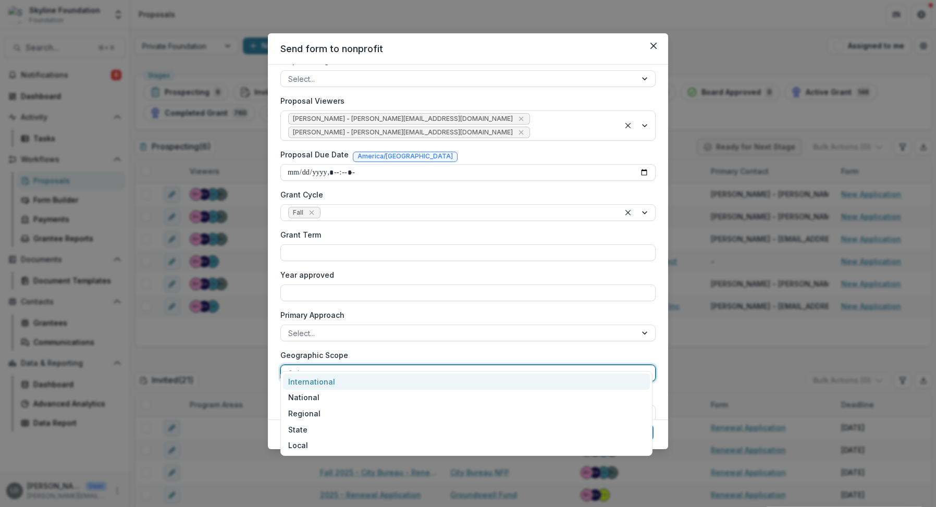
click at [358, 310] on label "Primary Approach" at bounding box center [464, 315] width 369 height 11
click at [290, 328] on input "Primary Approach" at bounding box center [289, 333] width 2 height 11
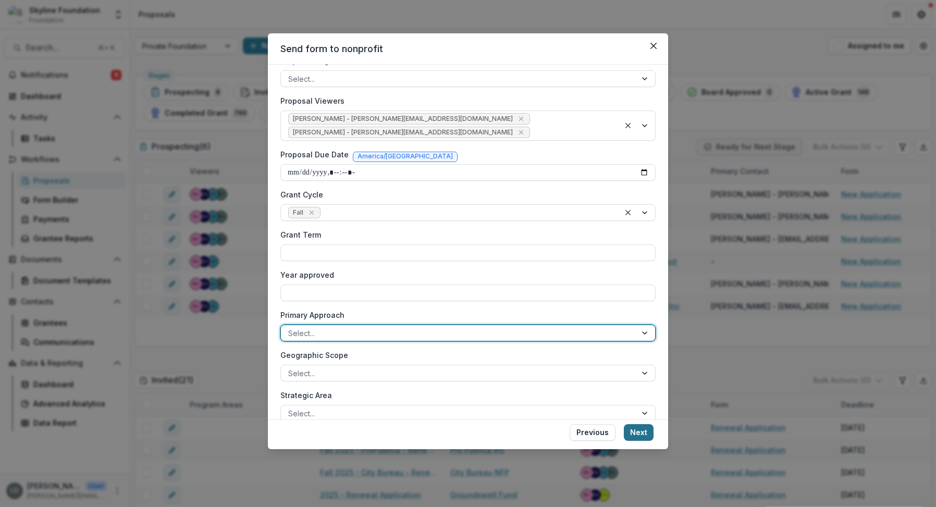
click at [634, 432] on button "Next" at bounding box center [639, 432] width 30 height 17
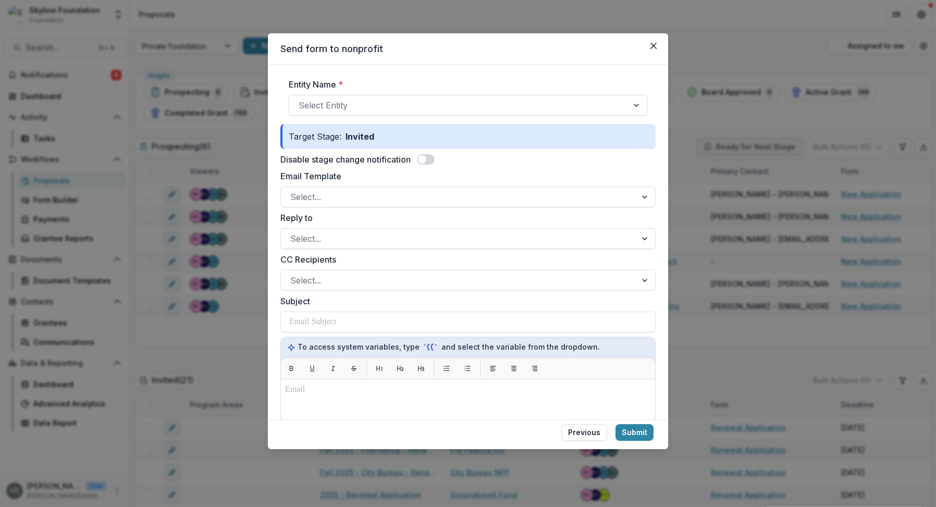
scroll to position [363, 0]
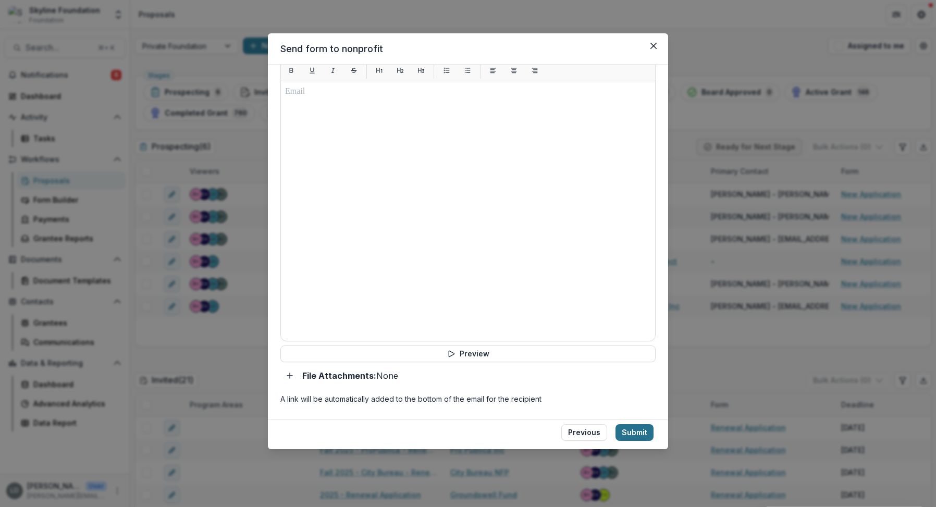
click at [632, 436] on button "Submit" at bounding box center [635, 432] width 38 height 17
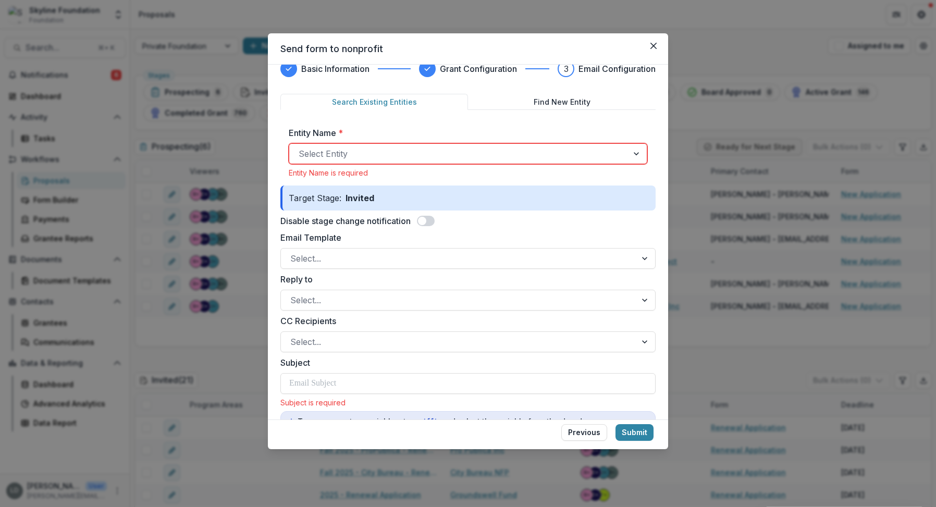
scroll to position [0, 0]
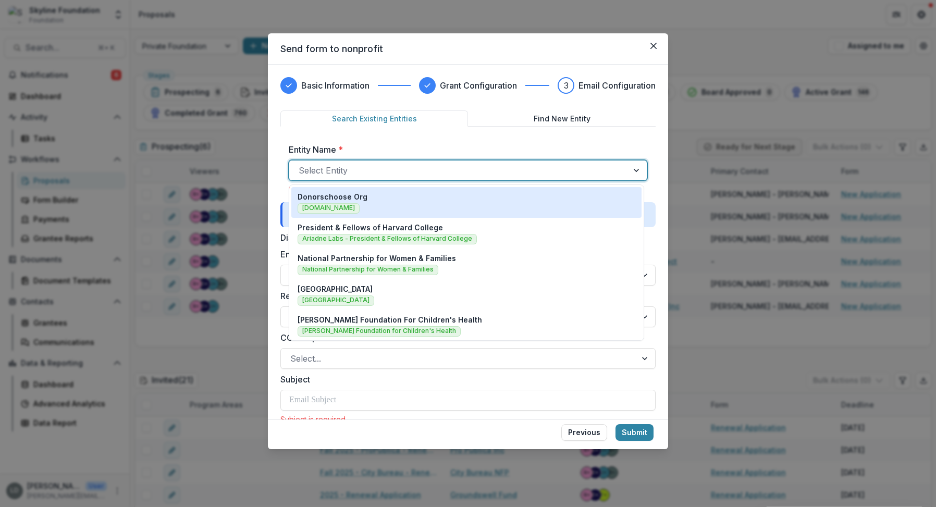
click at [470, 166] on div at bounding box center [459, 170] width 320 height 15
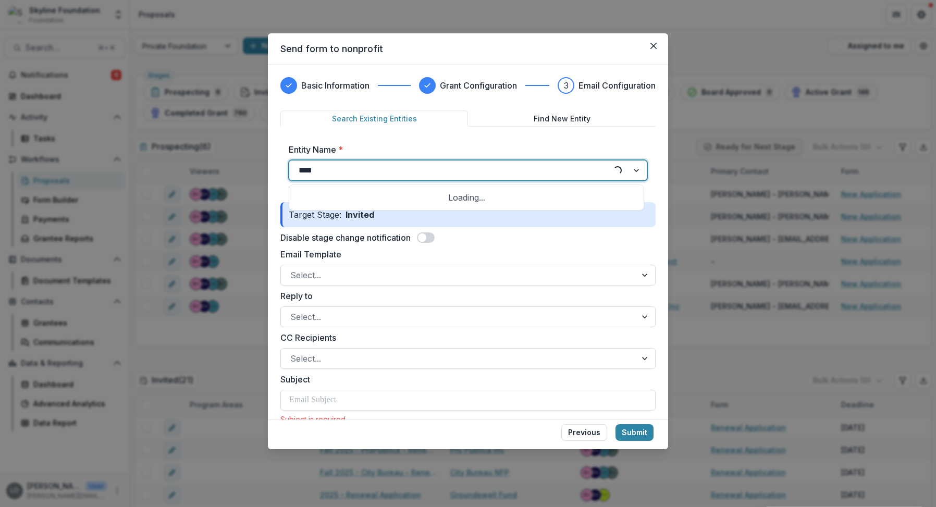
type input "*****"
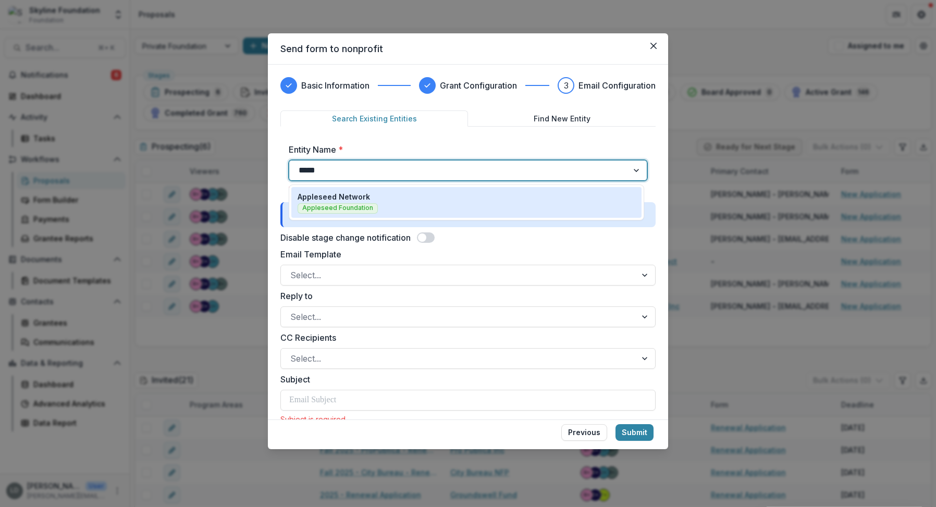
click at [385, 206] on div "Appleseed Network Appleseed Foundation" at bounding box center [467, 202] width 338 height 22
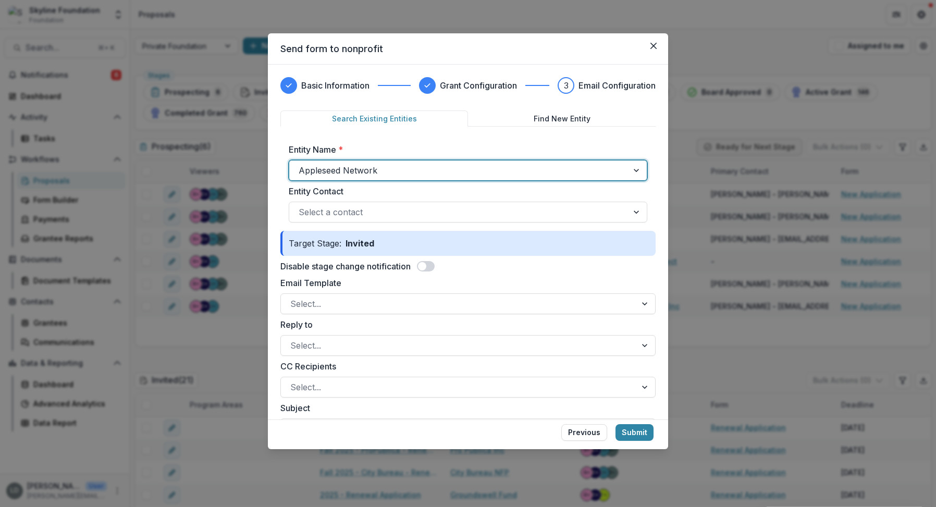
click at [431, 269] on span at bounding box center [426, 266] width 18 height 10
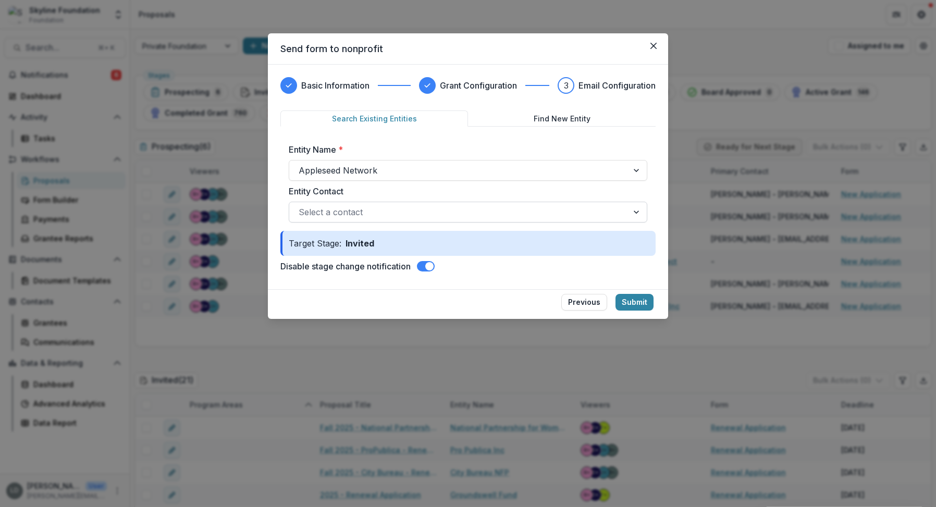
click at [398, 211] on div at bounding box center [459, 212] width 320 height 15
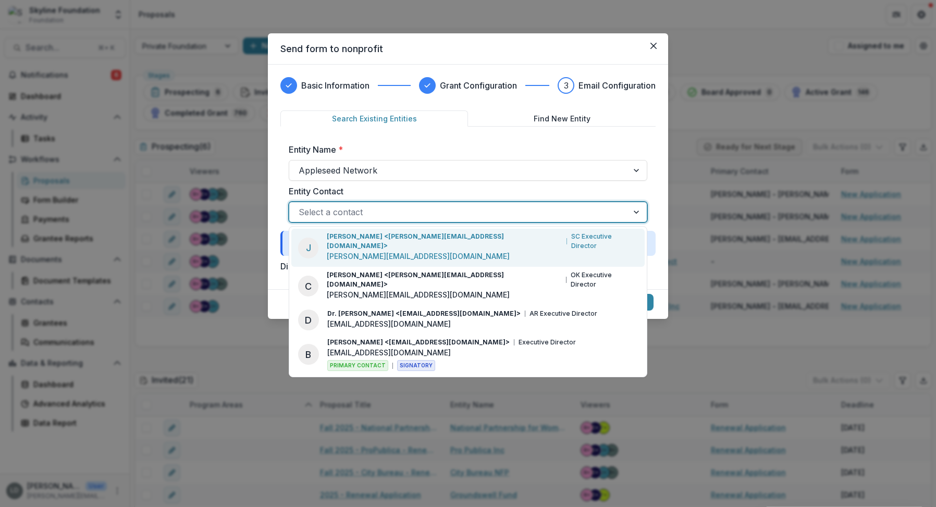
click at [398, 211] on div at bounding box center [459, 212] width 320 height 15
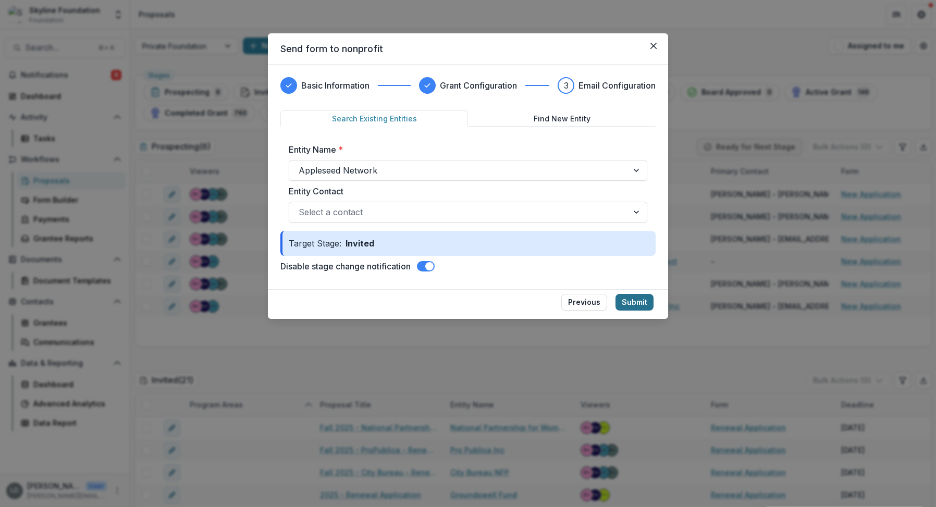
click at [640, 308] on button "Submit" at bounding box center [635, 302] width 38 height 17
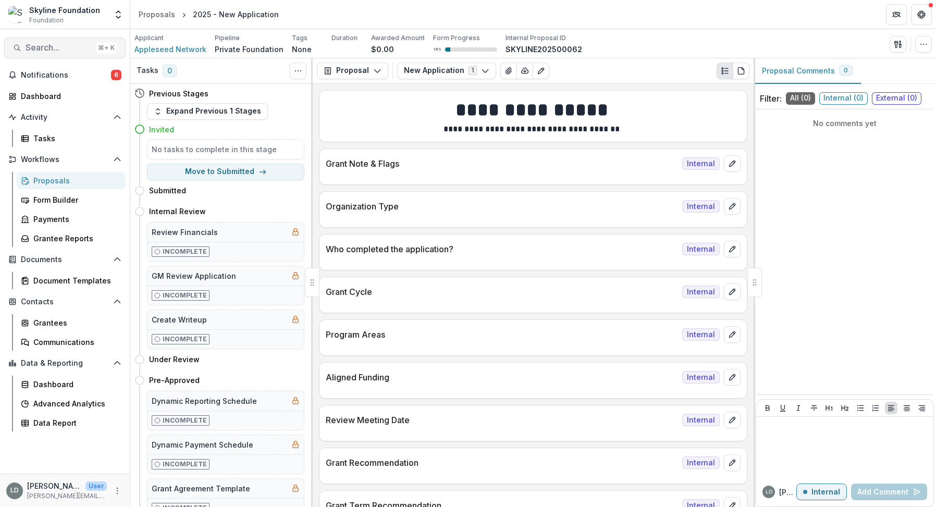
click at [76, 53] on button "Search... ⌘ + K" at bounding box center [64, 48] width 121 height 21
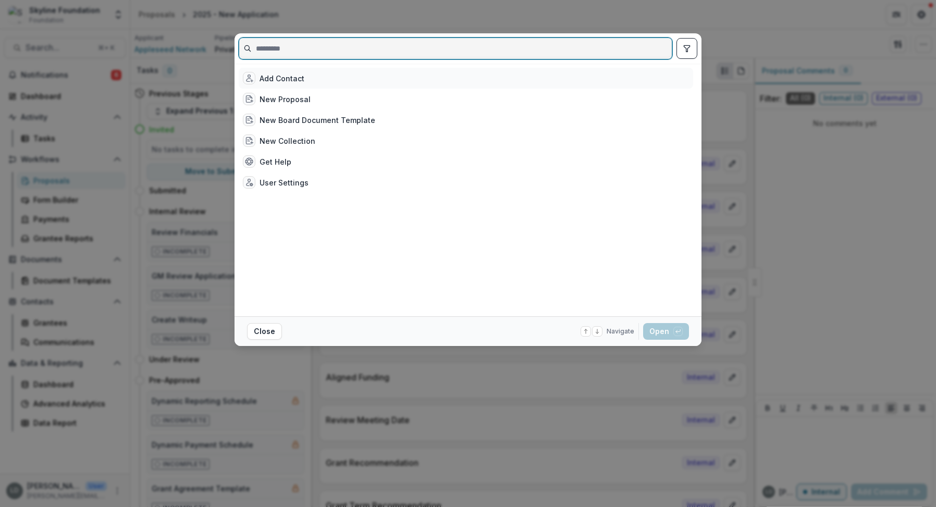
paste input "**********"
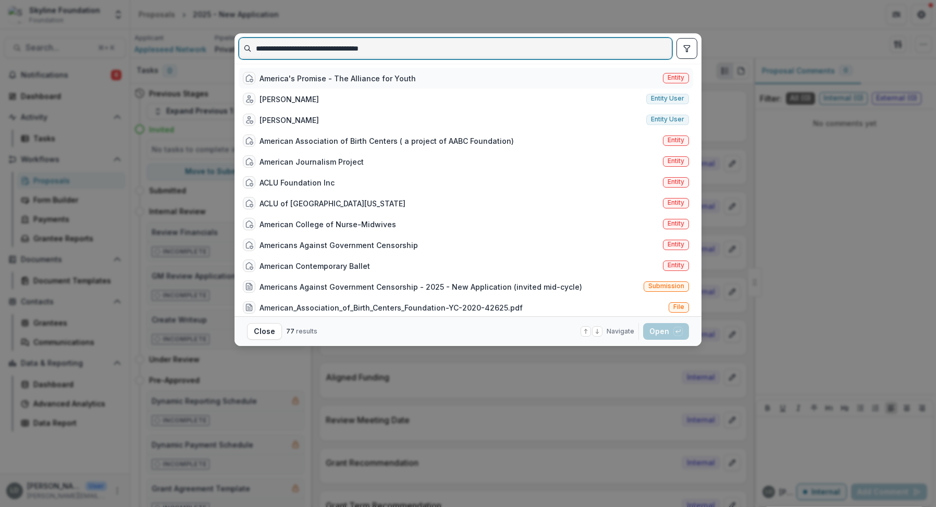
type input "**********"
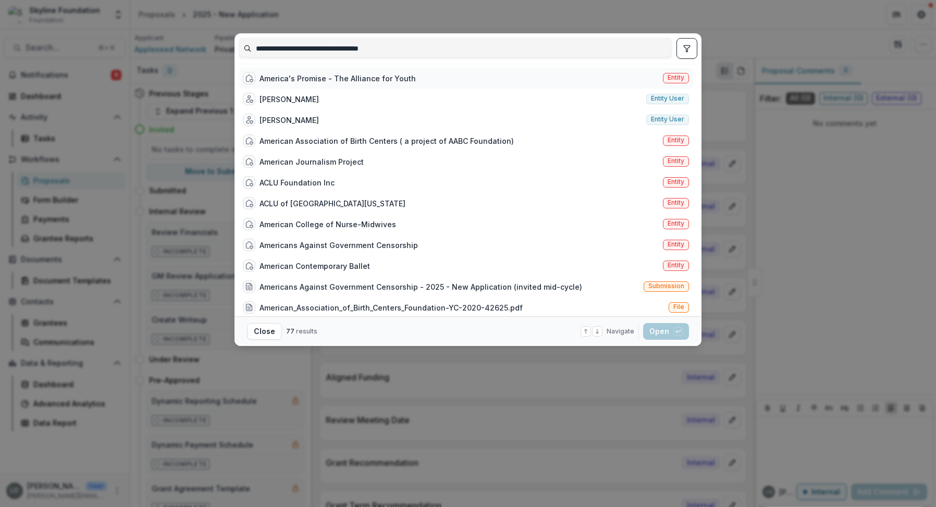
click at [330, 80] on div "America's Promise - The Alliance for Youth" at bounding box center [338, 78] width 156 height 11
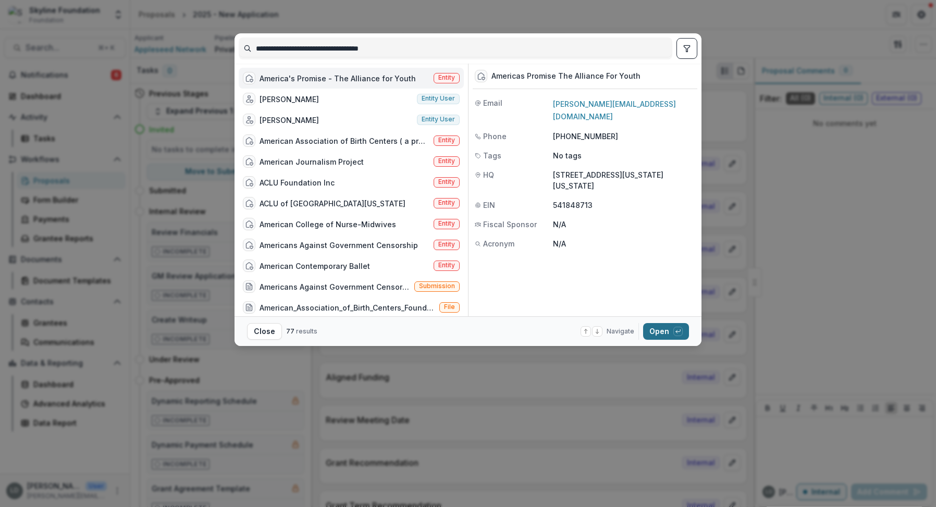
click at [657, 330] on button "Open with enter key" at bounding box center [666, 331] width 46 height 17
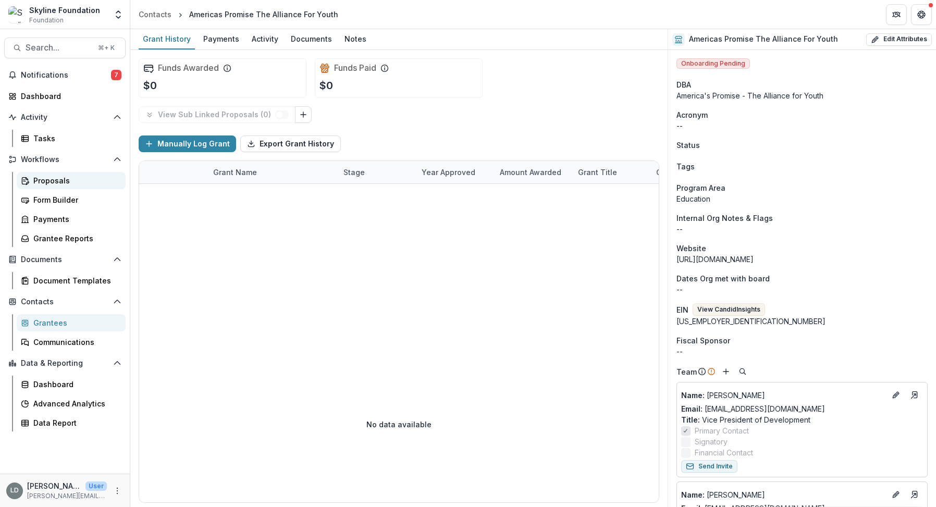
click at [66, 180] on div "Proposals" at bounding box center [75, 180] width 84 height 11
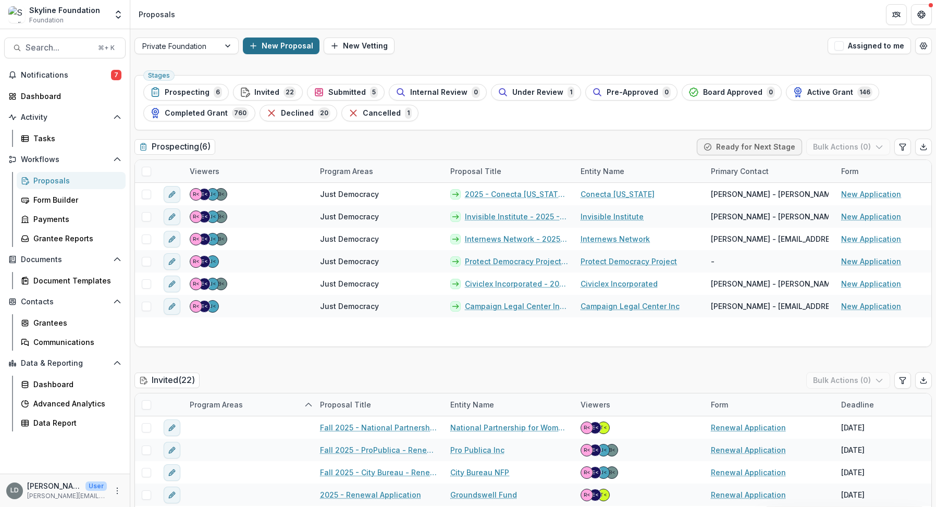
click at [288, 45] on button "New Proposal" at bounding box center [281, 46] width 77 height 17
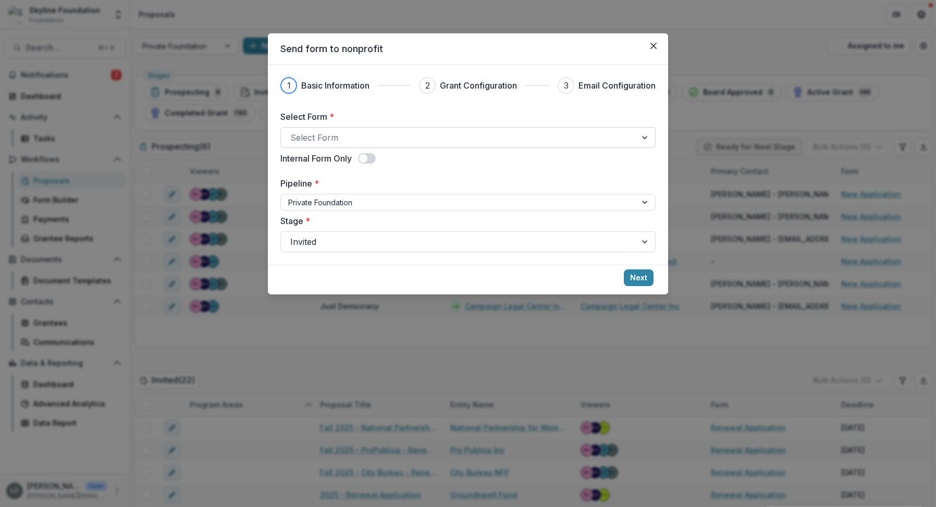
click at [353, 139] on div at bounding box center [458, 137] width 337 height 15
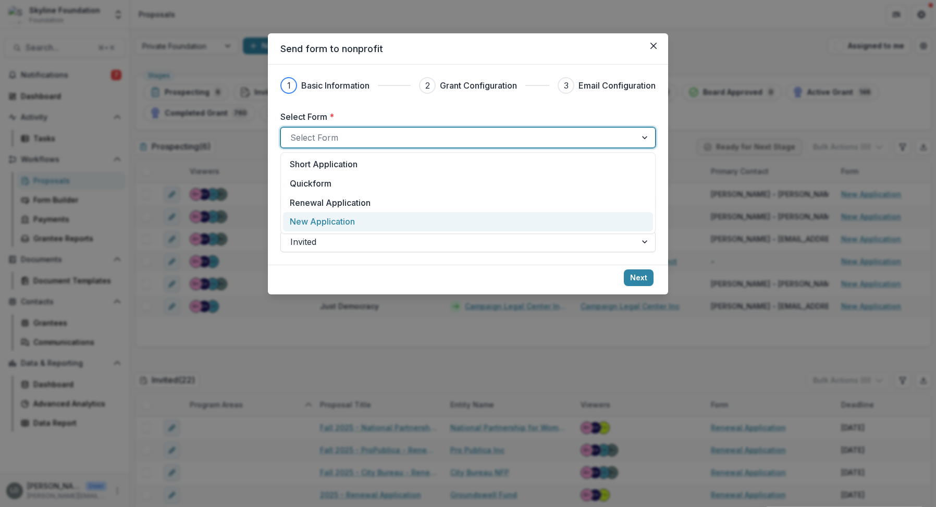
click at [342, 226] on p "New Application" at bounding box center [322, 221] width 65 height 13
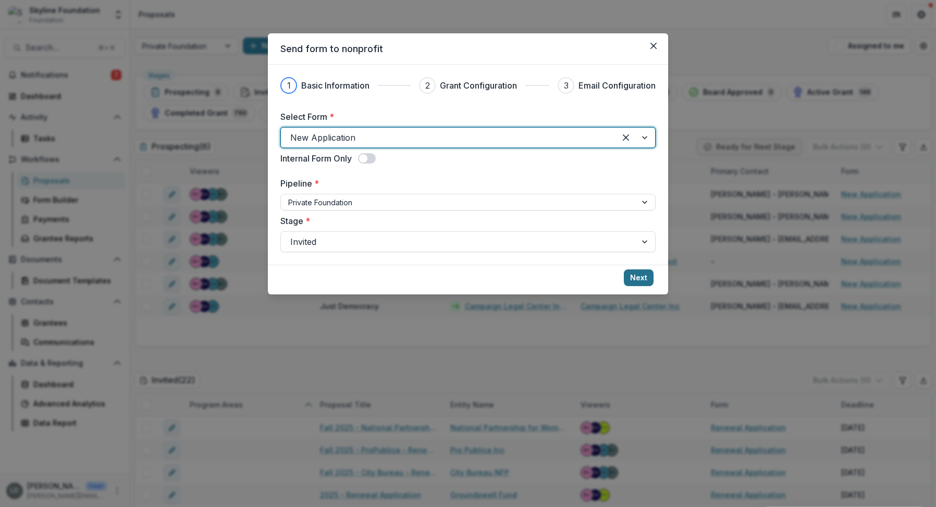
click at [634, 277] on button "Next" at bounding box center [639, 277] width 30 height 17
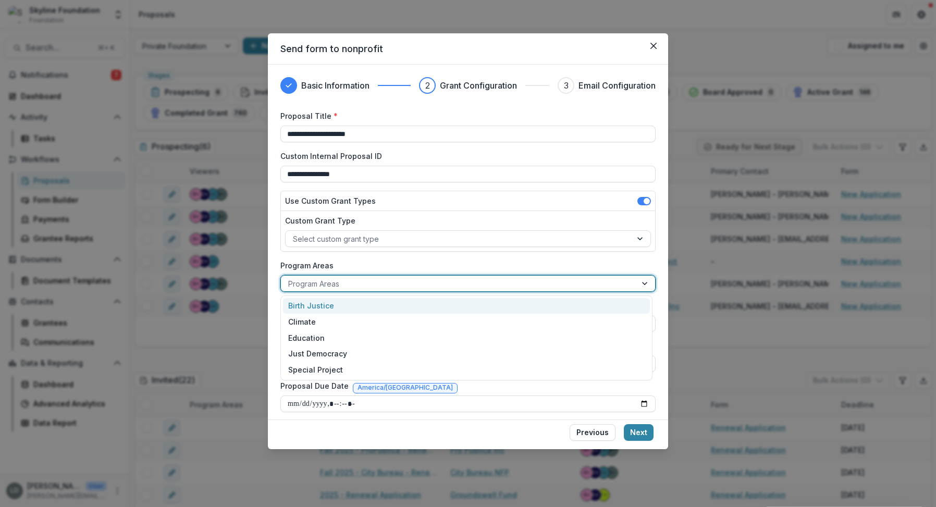
click at [370, 281] on div at bounding box center [458, 283] width 341 height 13
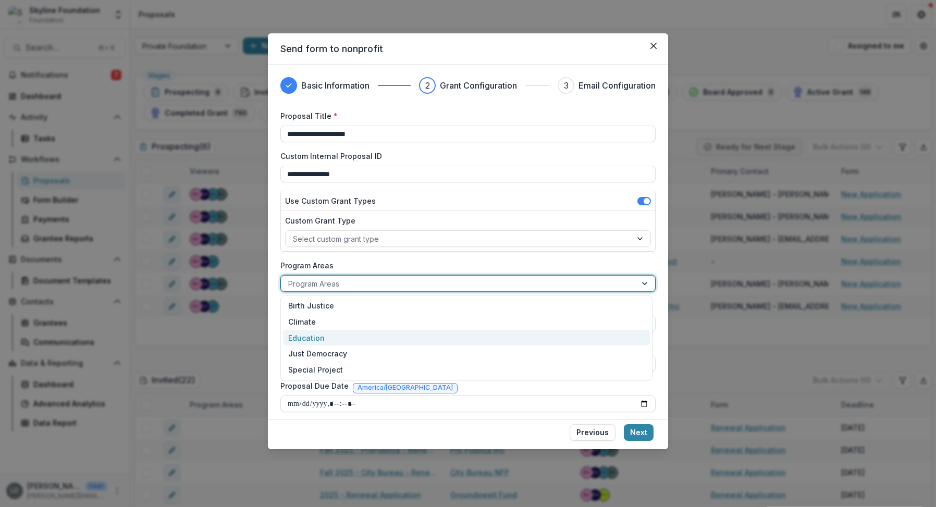
click at [353, 332] on div "Education" at bounding box center [466, 338] width 367 height 16
click at [357, 365] on div at bounding box center [458, 364] width 341 height 13
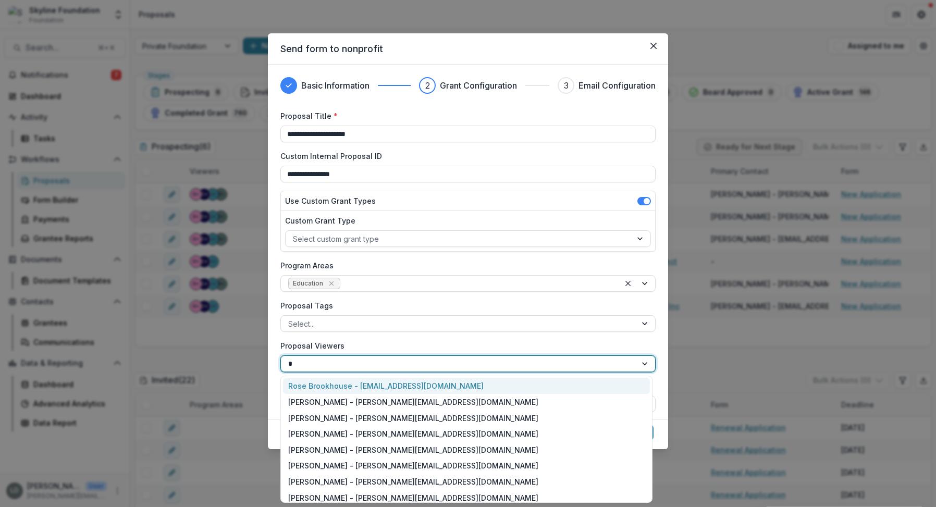
type input "**"
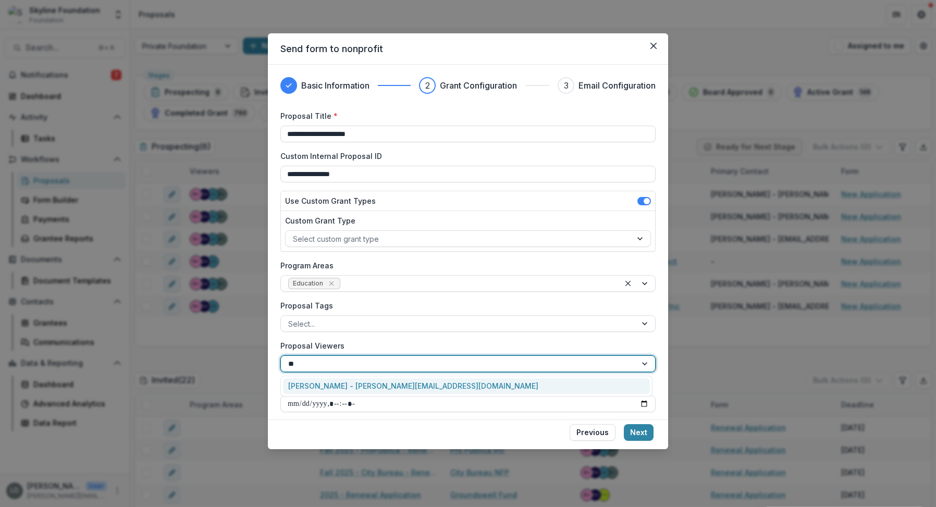
click at [348, 388] on div "[PERSON_NAME] - [PERSON_NAME][EMAIL_ADDRESS][DOMAIN_NAME]" at bounding box center [466, 386] width 367 height 16
type input "****"
click at [324, 387] on div "[PERSON_NAME] - [PERSON_NAME][EMAIL_ADDRESS][DOMAIN_NAME]" at bounding box center [466, 386] width 367 height 16
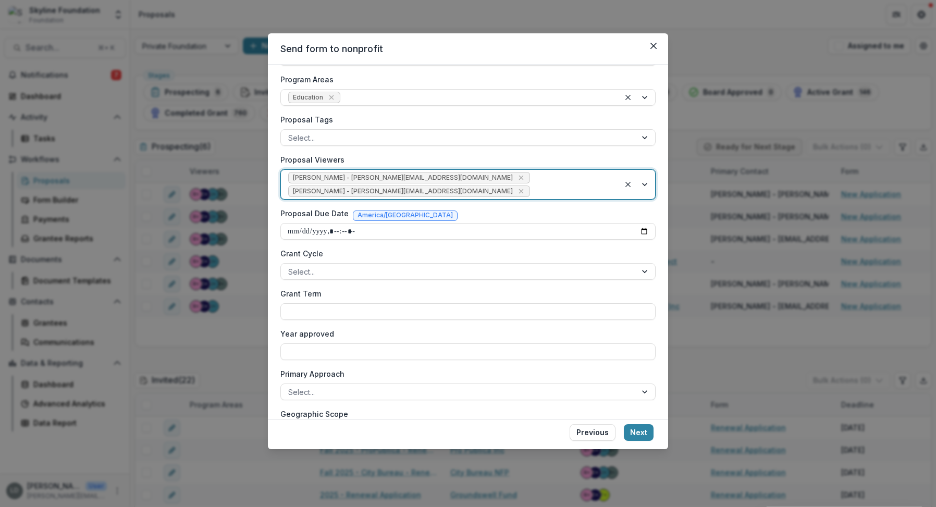
scroll to position [189, 0]
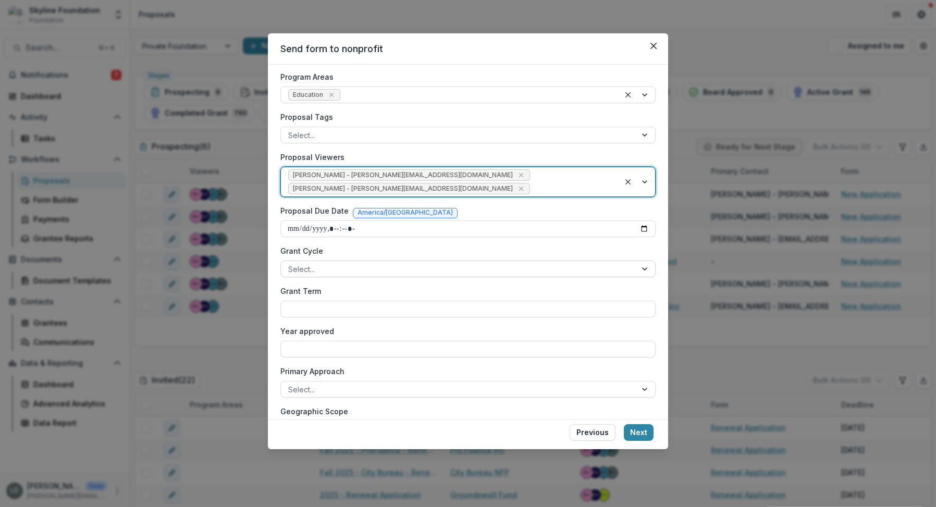
click at [333, 263] on div at bounding box center [458, 269] width 341 height 13
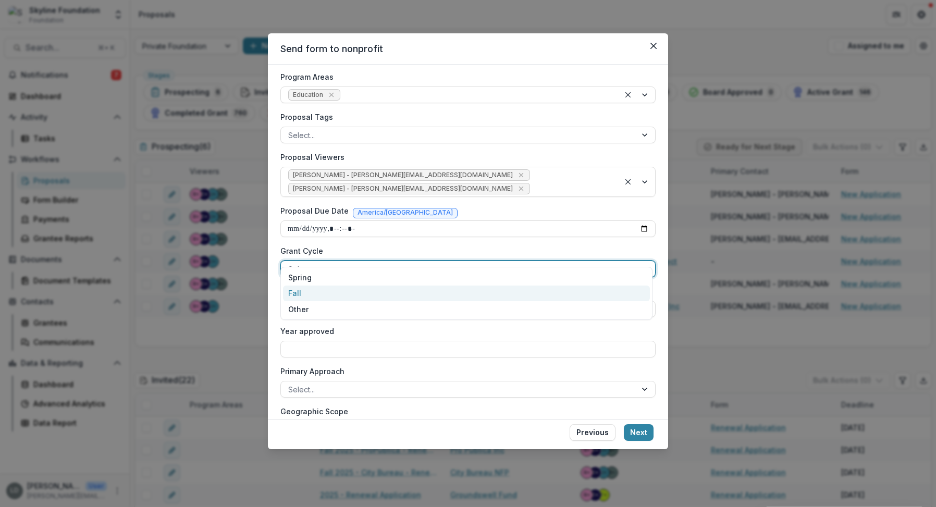
click at [328, 287] on div "Fall" at bounding box center [466, 294] width 367 height 16
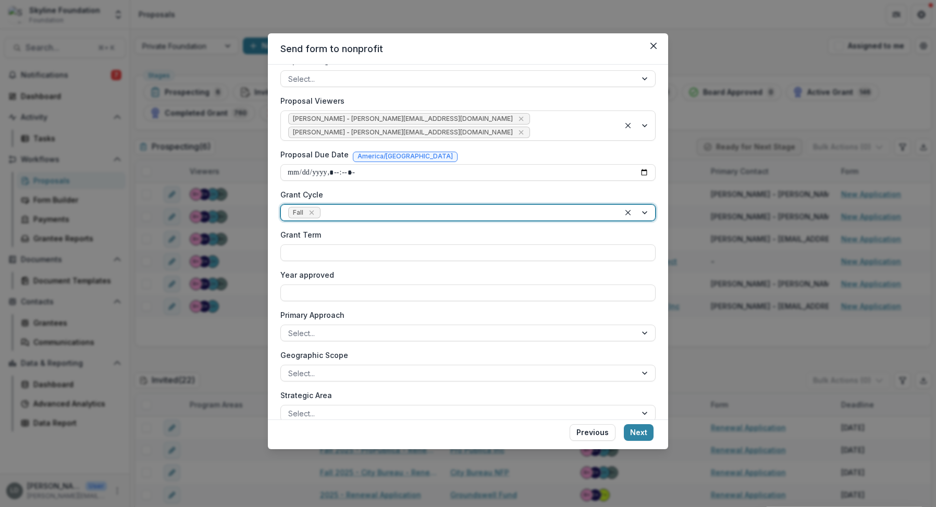
scroll to position [243, 0]
click at [642, 437] on button "Next" at bounding box center [639, 432] width 30 height 17
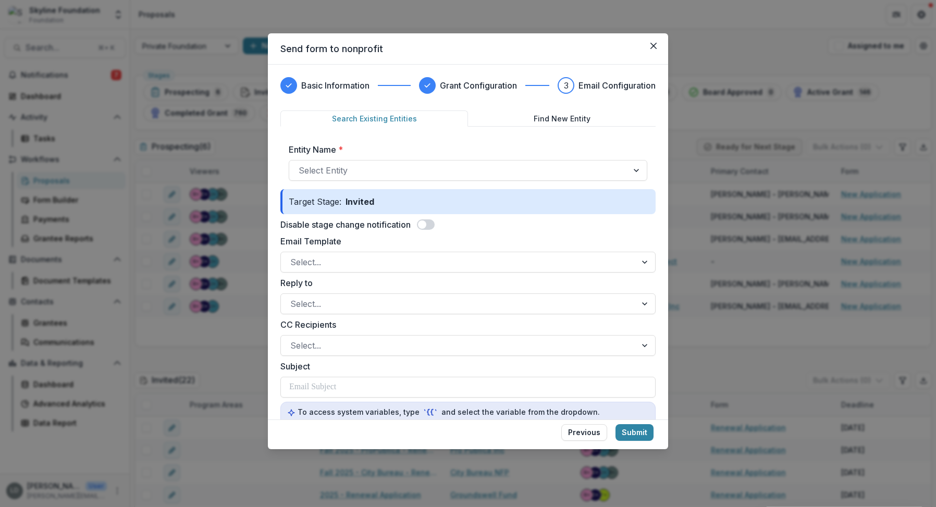
click at [421, 225] on span at bounding box center [422, 224] width 8 height 8
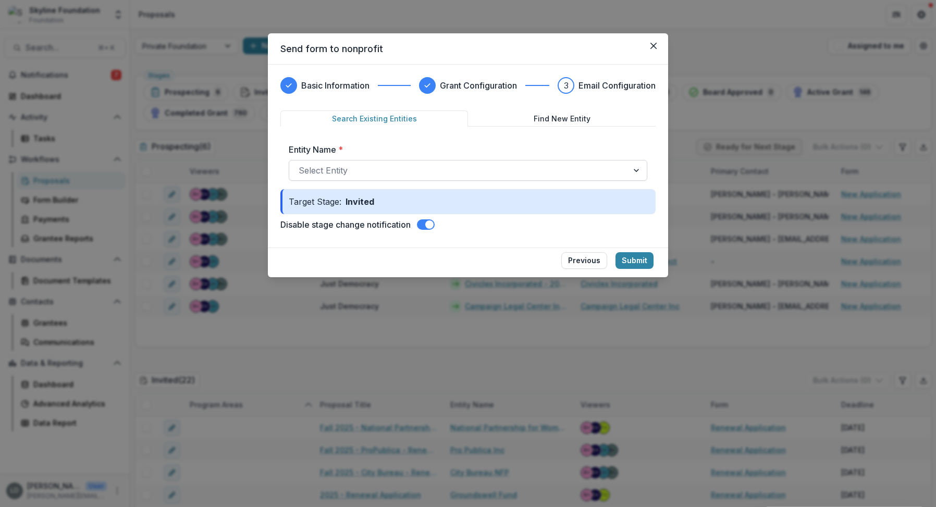
click at [366, 172] on div at bounding box center [459, 170] width 320 height 15
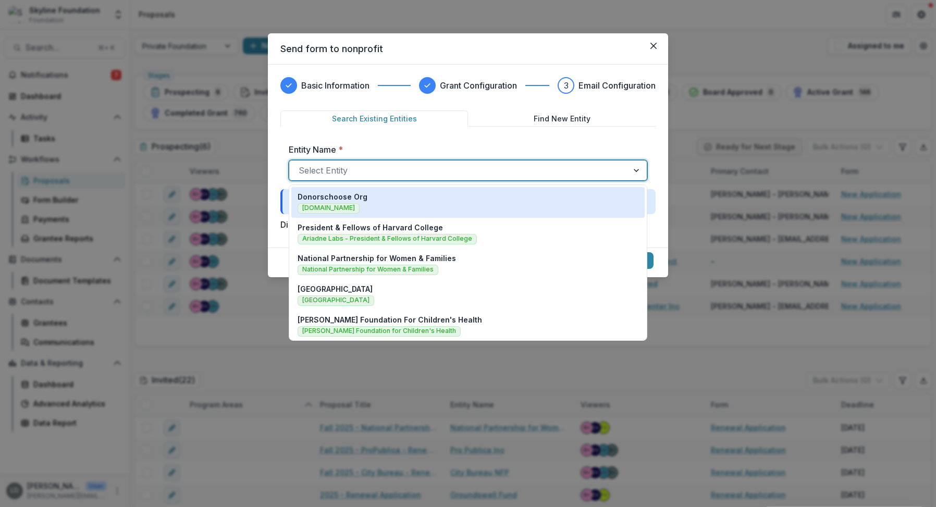
paste input "**********"
type input "**********"
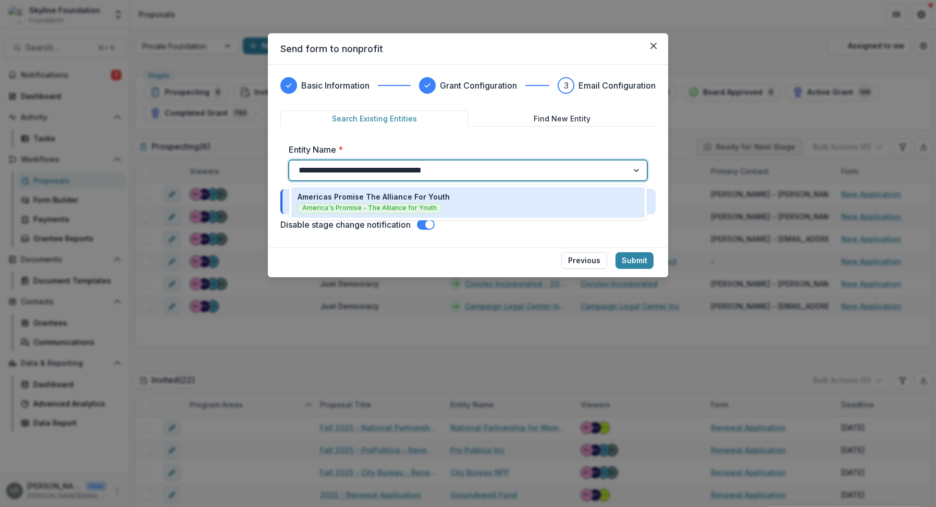
click at [376, 207] on span "America's Promise - The Alliance for Youth" at bounding box center [370, 208] width 144 height 10
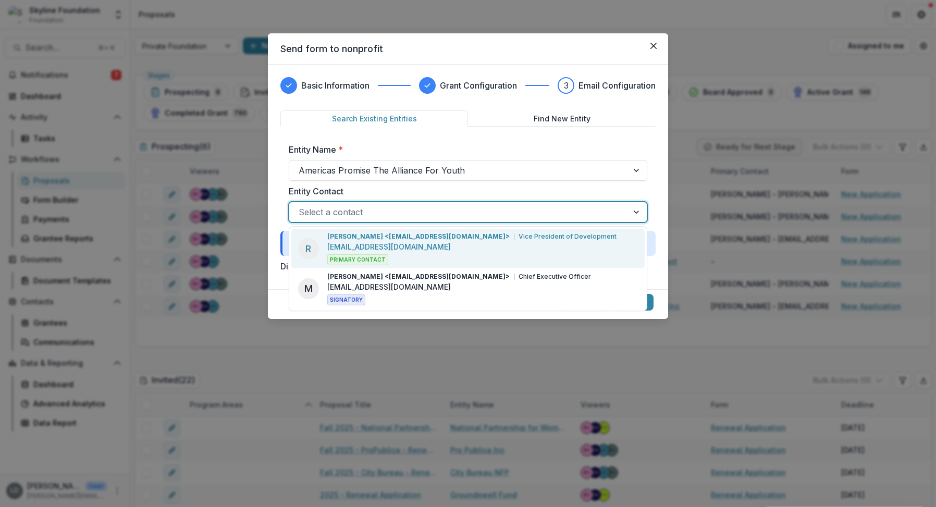
click at [557, 211] on div at bounding box center [459, 212] width 320 height 15
click at [547, 242] on div "[PERSON_NAME] <[EMAIL_ADDRESS][DOMAIN_NAME]> Vice President of Development [EMA…" at bounding box center [471, 248] width 289 height 33
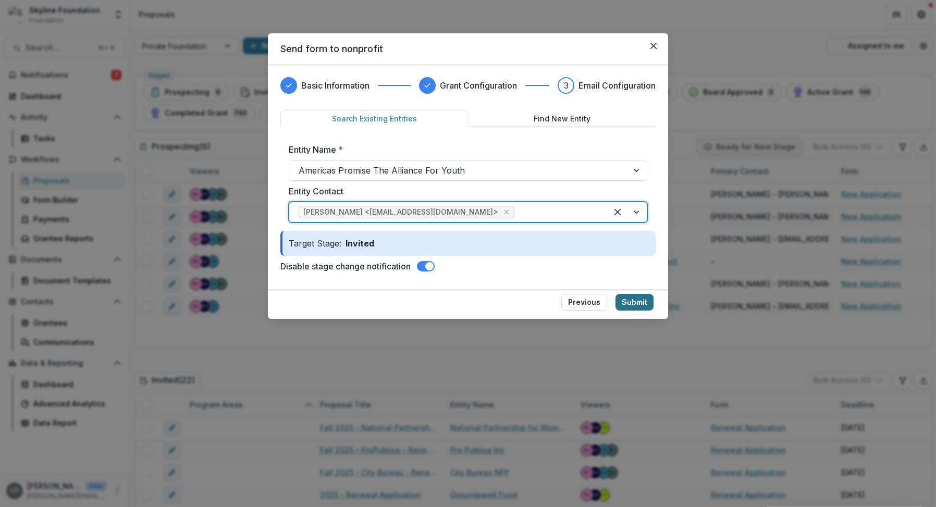
click at [632, 299] on button "Submit" at bounding box center [635, 302] width 38 height 17
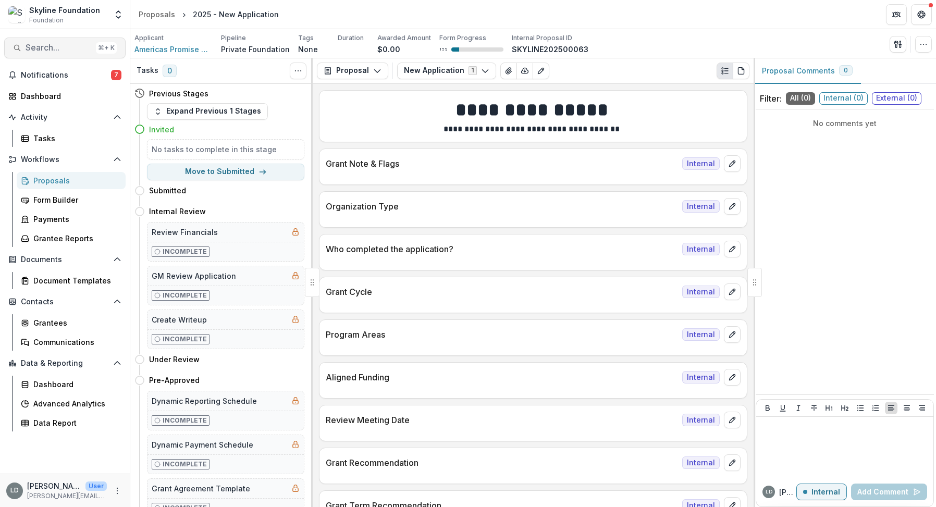
click at [49, 53] on button "Search... ⌘ + K" at bounding box center [64, 48] width 121 height 21
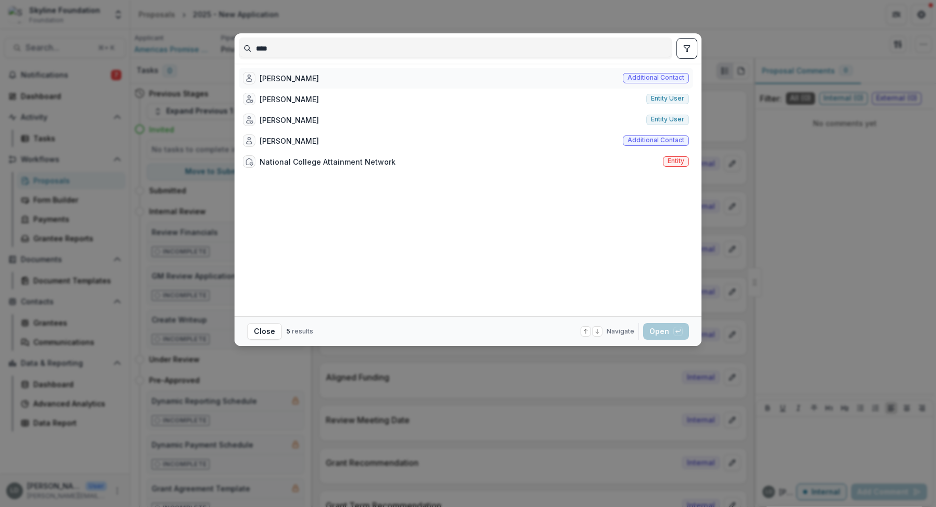
type input "****"
click at [297, 80] on div "[PERSON_NAME]" at bounding box center [289, 78] width 59 height 11
click at [657, 336] on button "Open with enter key" at bounding box center [666, 331] width 46 height 17
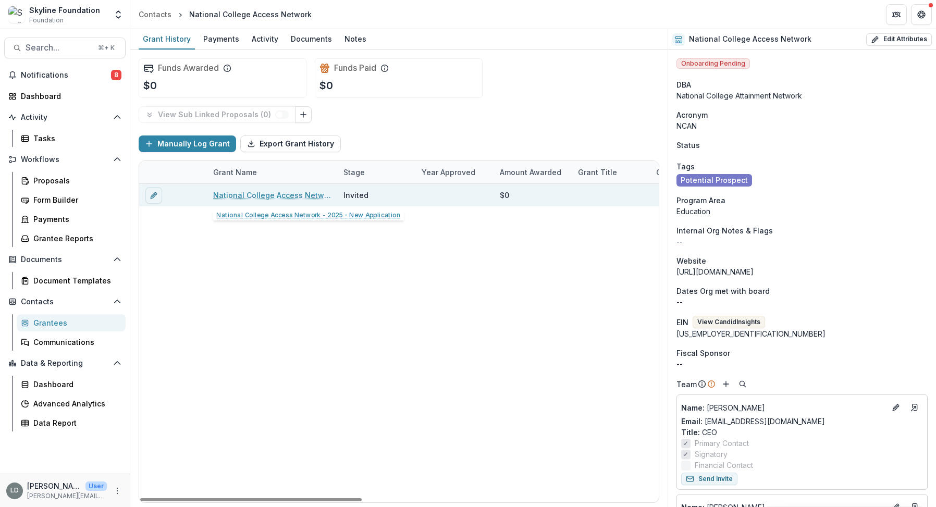
click at [300, 193] on link "National College Access Network - 2025 - New Application" at bounding box center [272, 195] width 118 height 11
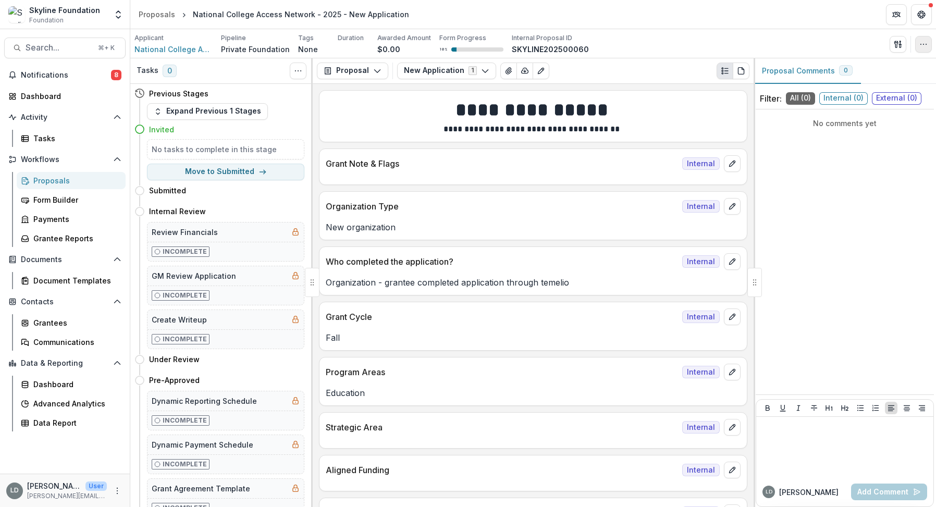
click at [926, 46] on icon "button" at bounding box center [923, 44] width 8 height 8
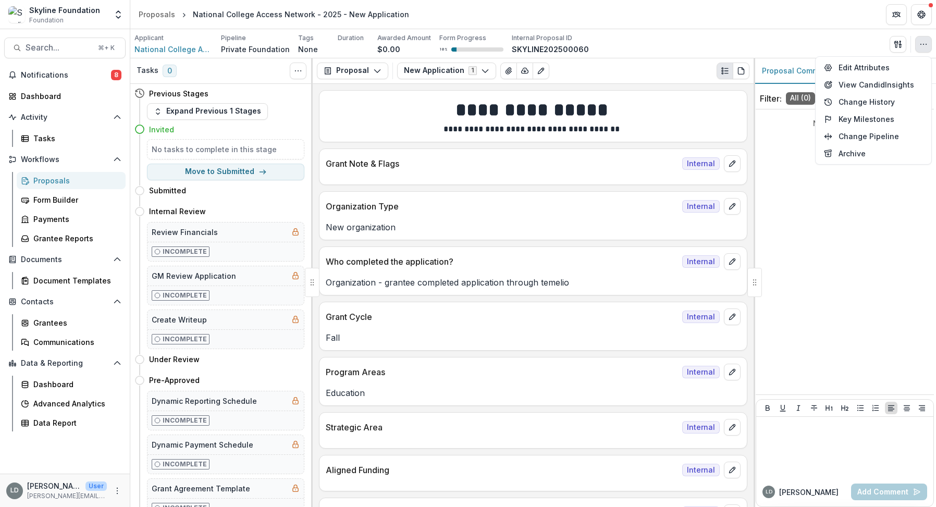
click at [926, 46] on icon "button" at bounding box center [923, 44] width 8 height 8
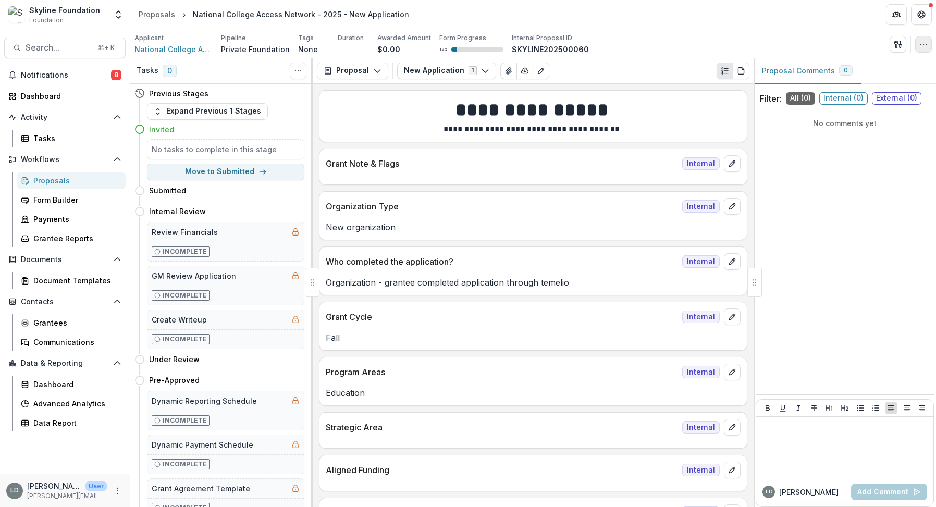
click at [924, 44] on icon "button" at bounding box center [923, 44] width 8 height 8
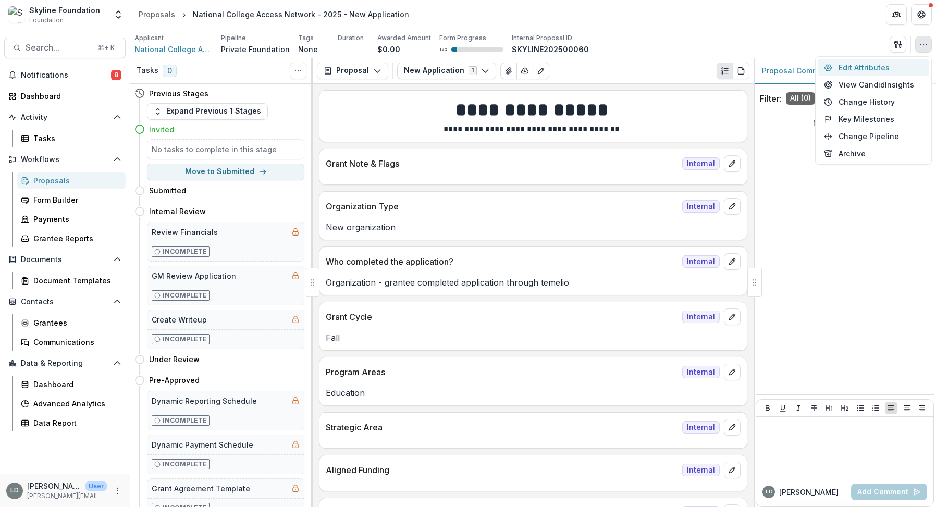
click at [911, 65] on button "Edit Attributes" at bounding box center [874, 67] width 112 height 17
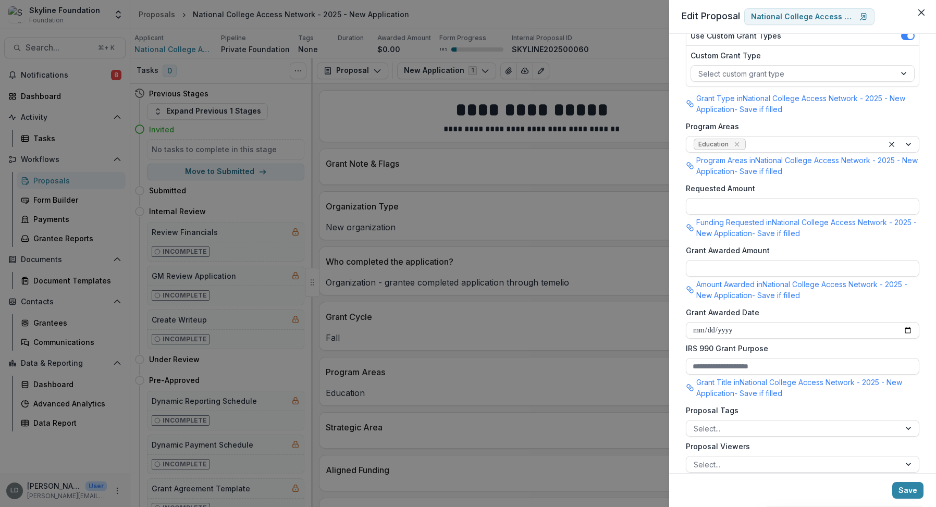
scroll to position [254, 0]
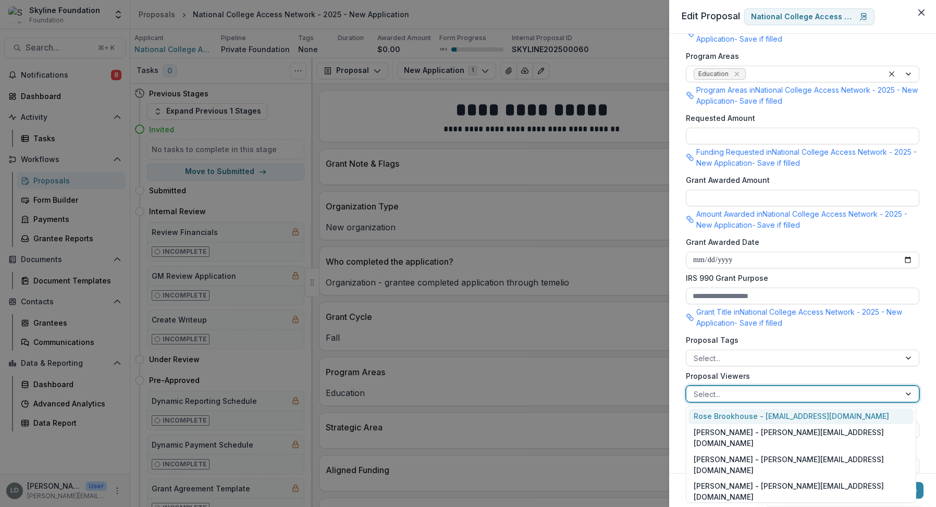
click at [754, 390] on div at bounding box center [793, 394] width 199 height 13
type input "**"
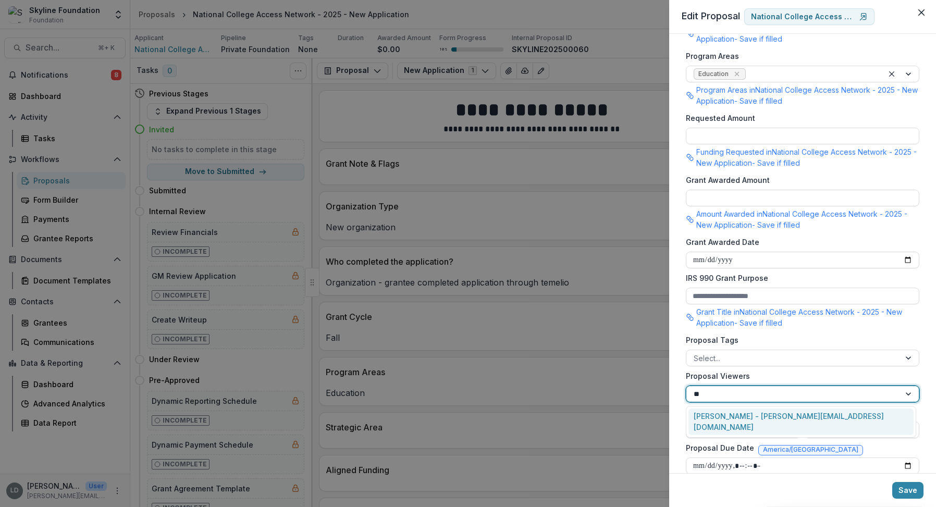
click at [746, 414] on div "[PERSON_NAME] - [PERSON_NAME][EMAIL_ADDRESS][DOMAIN_NAME]" at bounding box center [800, 422] width 225 height 27
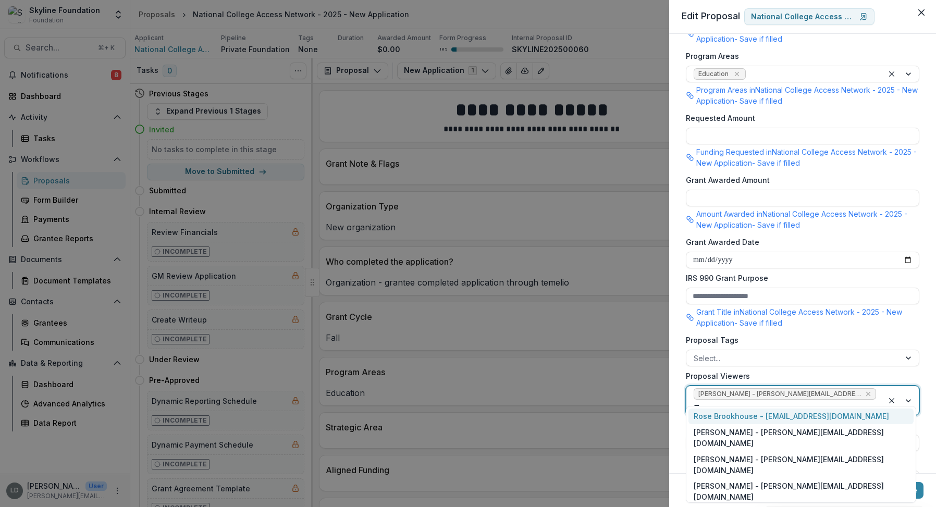
type input "****"
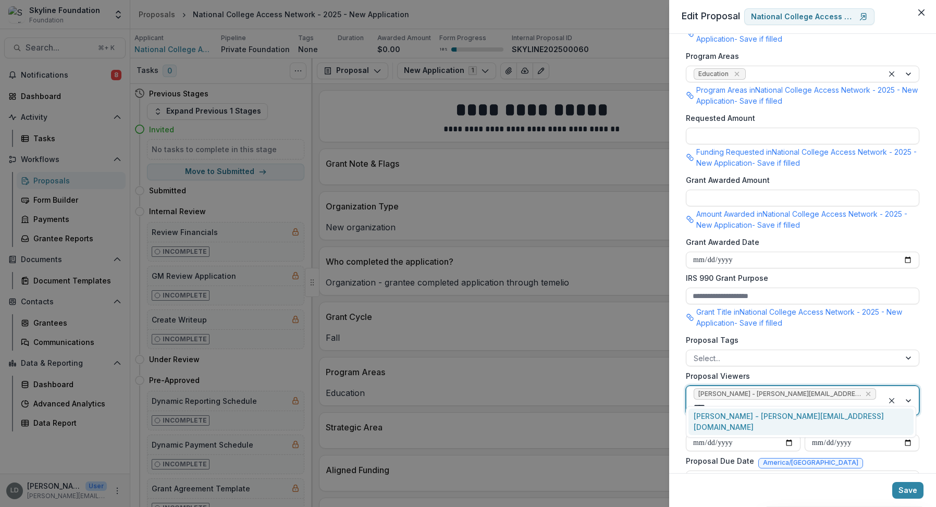
click at [728, 414] on div "[PERSON_NAME] - [PERSON_NAME][EMAIL_ADDRESS][DOMAIN_NAME]" at bounding box center [800, 422] width 225 height 27
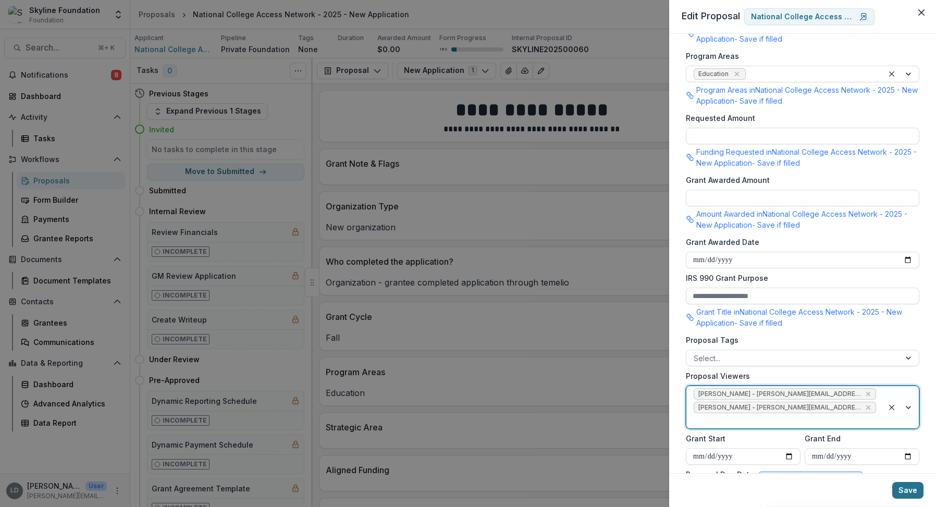
click at [907, 490] on button "Save" at bounding box center [907, 490] width 31 height 17
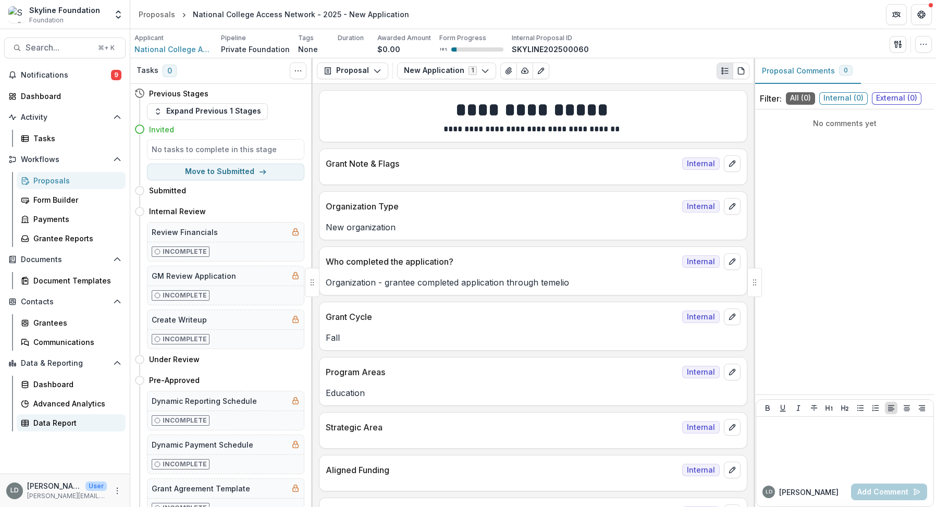
click at [70, 423] on div "Data Report" at bounding box center [75, 422] width 84 height 11
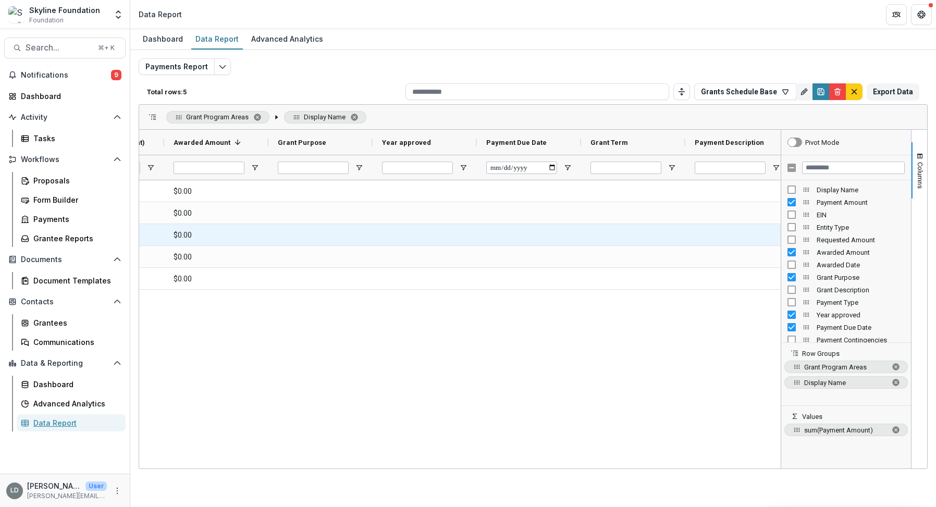
scroll to position [0, 389]
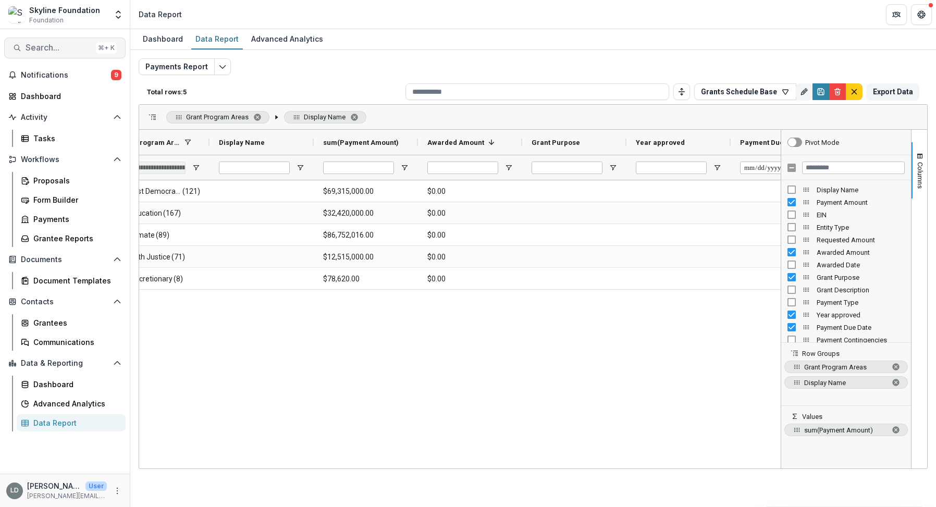
click at [52, 47] on span "Search..." at bounding box center [59, 48] width 66 height 10
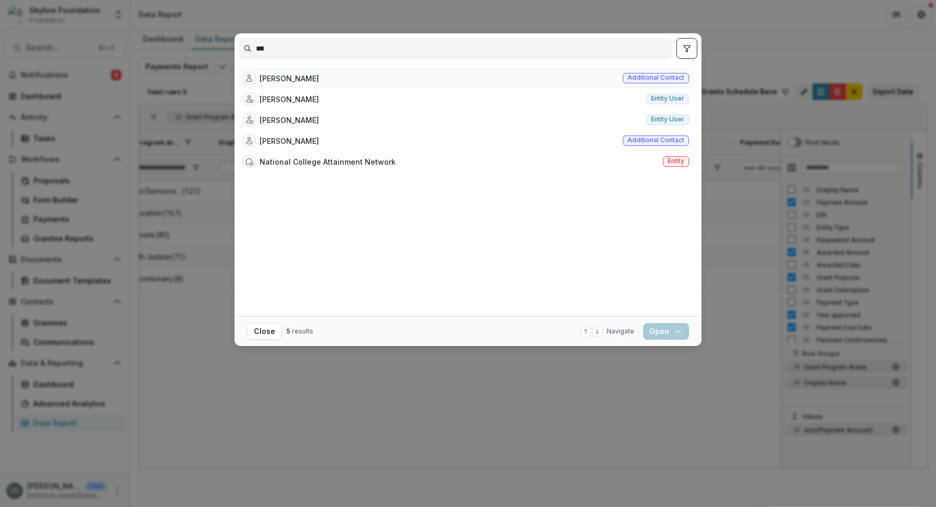
type input "***"
click at [380, 77] on div "[PERSON_NAME] Additional contact" at bounding box center [466, 78] width 454 height 21
click at [667, 337] on button "Open with enter key" at bounding box center [666, 331] width 46 height 17
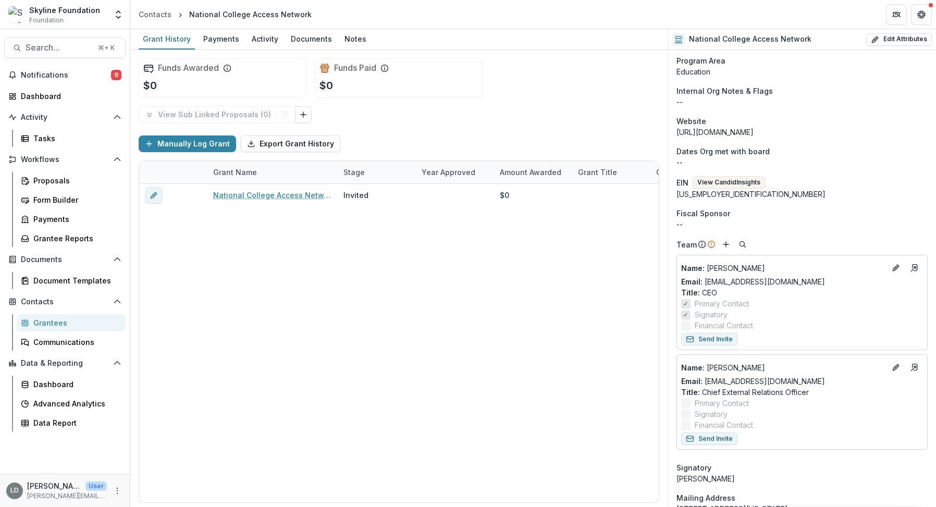
scroll to position [226, 0]
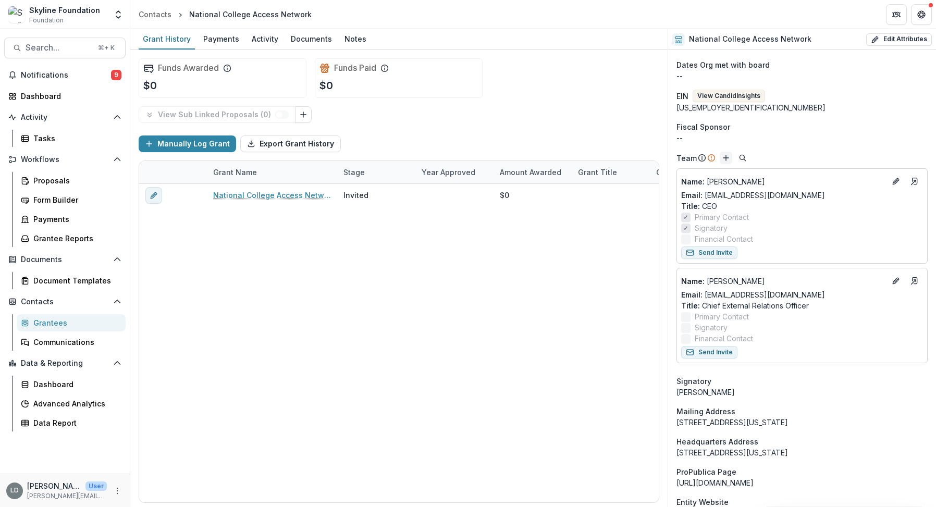
click at [726, 155] on line "Add" at bounding box center [726, 157] width 0 height 5
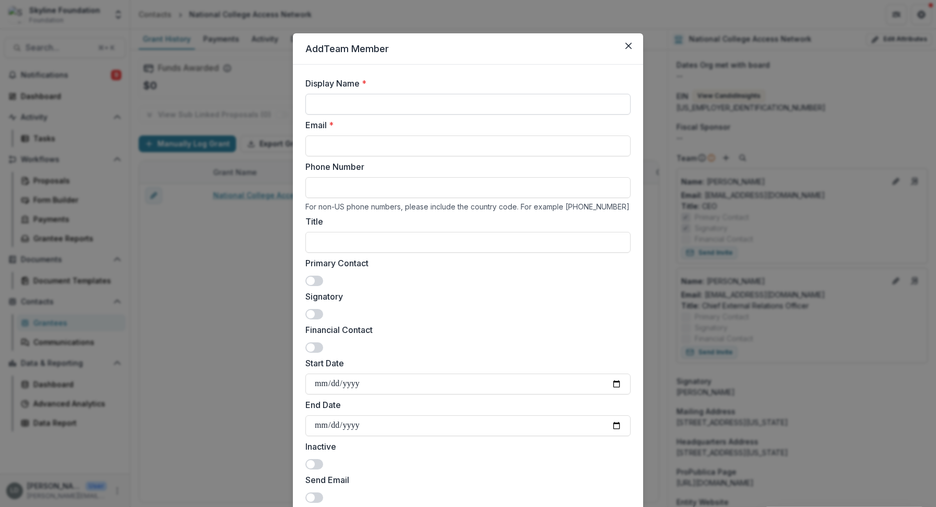
click at [453, 102] on input "Display Name *" at bounding box center [467, 104] width 325 height 21
paste input "**********"
drag, startPoint x: 359, startPoint y: 101, endPoint x: 499, endPoint y: 103, distance: 140.2
click at [499, 103] on input "**********" at bounding box center [467, 104] width 325 height 21
type input "**********"
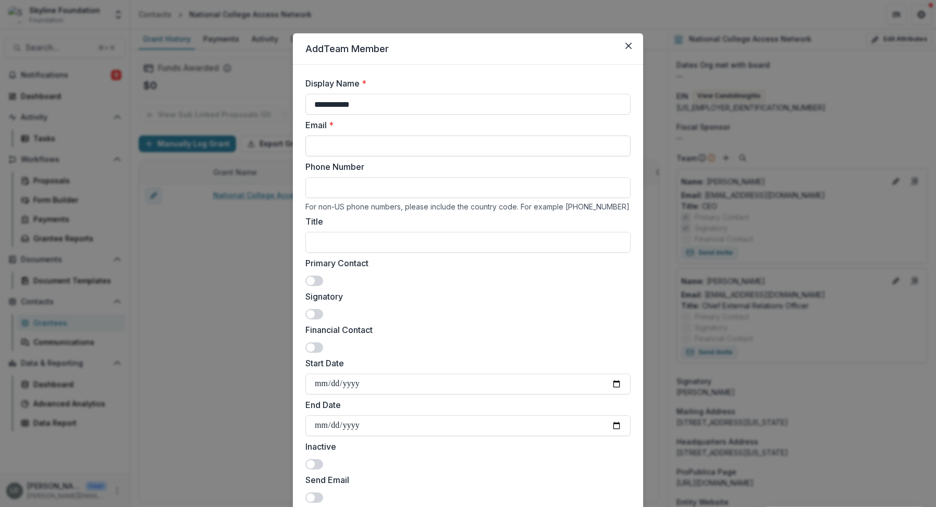
click at [399, 149] on input "Email *" at bounding box center [467, 146] width 325 height 21
paste input "**********"
drag, startPoint x: 324, startPoint y: 143, endPoint x: 290, endPoint y: 143, distance: 33.9
click at [290, 143] on div "**********" at bounding box center [468, 253] width 936 height 507
click at [402, 146] on input "**********" at bounding box center [467, 146] width 325 height 21
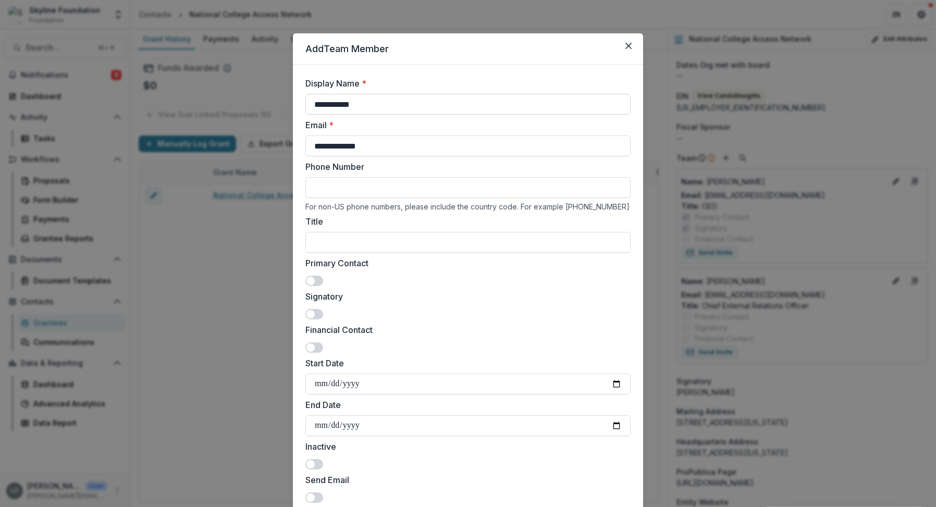
type input "**********"
click at [313, 106] on input "**********" at bounding box center [467, 104] width 325 height 21
click at [336, 239] on input "Title" at bounding box center [467, 242] width 325 height 21
paste input "**********"
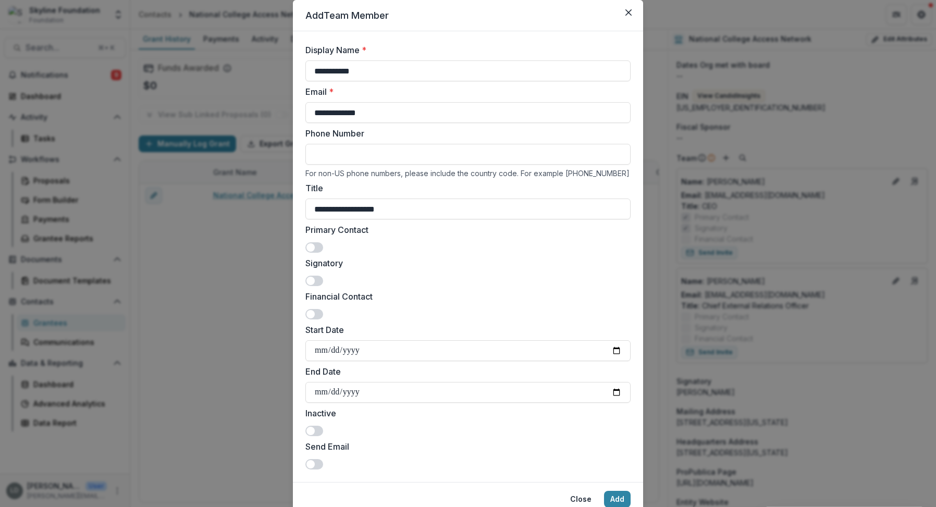
scroll to position [75, 0]
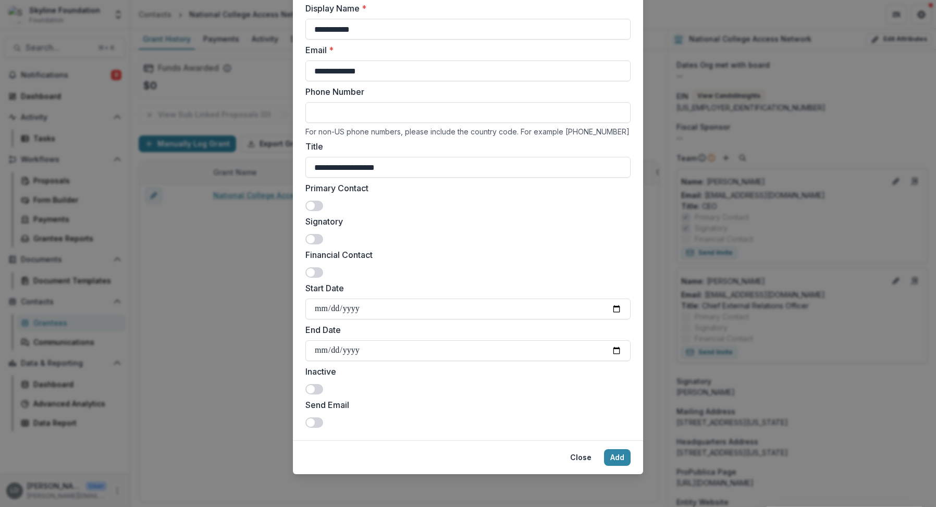
type input "**********"
click at [318, 417] on span at bounding box center [314, 422] width 18 height 10
click at [618, 457] on button "Add" at bounding box center [617, 457] width 27 height 17
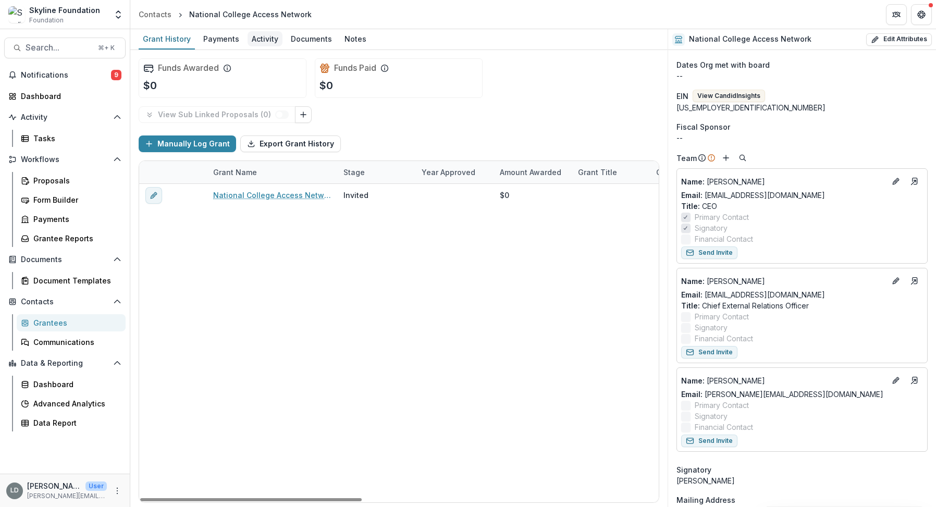
click at [268, 43] on div "Activity" at bounding box center [265, 38] width 35 height 15
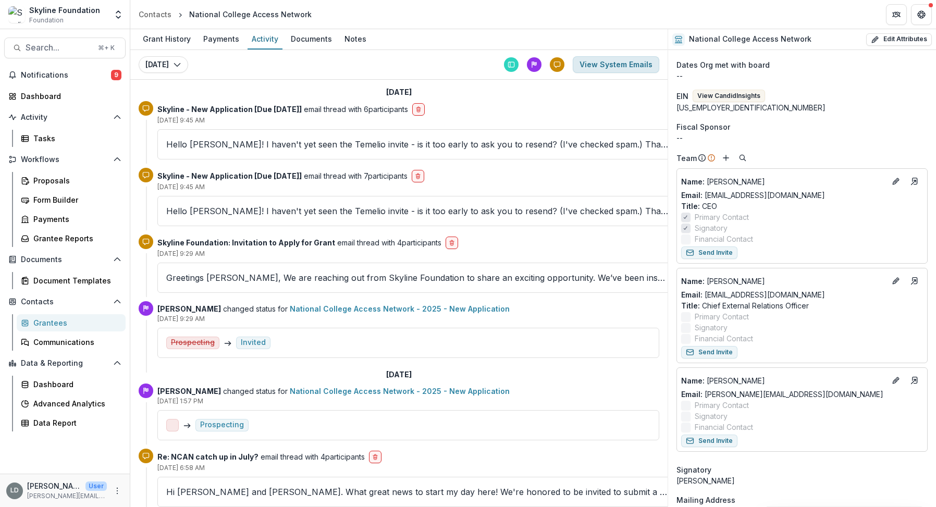
click at [599, 56] on button "View System Emails" at bounding box center [616, 64] width 87 height 17
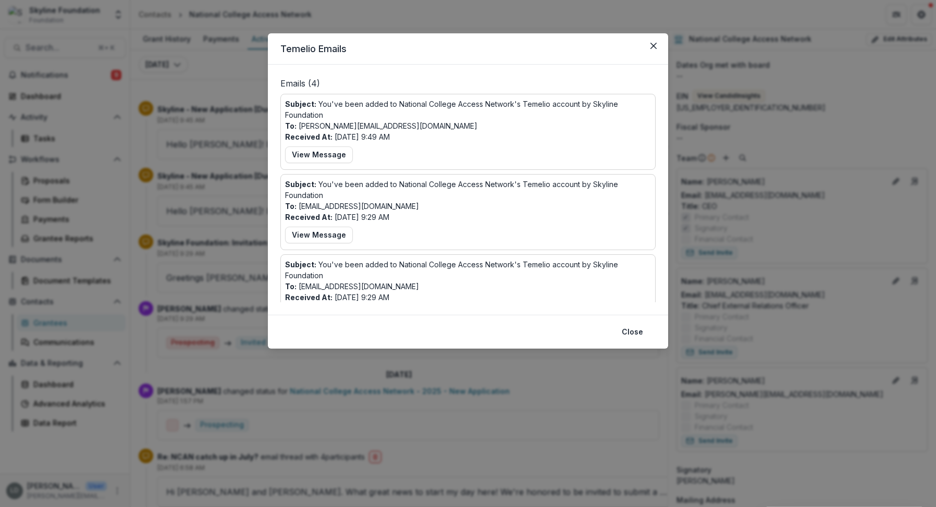
click at [519, 365] on div "Temelio Emails Emails ( 4 ) Subject: You've been added to National College Acce…" at bounding box center [468, 253] width 936 height 507
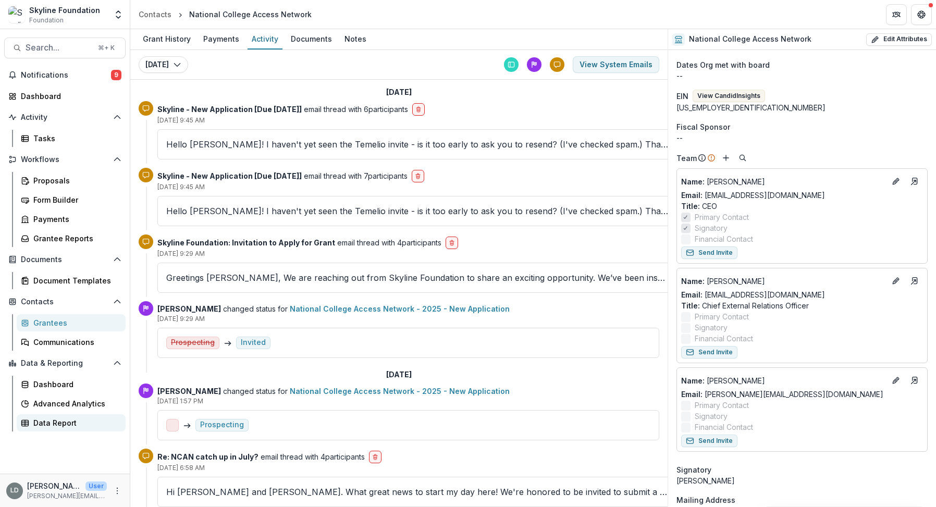
click at [59, 423] on div "Data Report" at bounding box center [75, 422] width 84 height 11
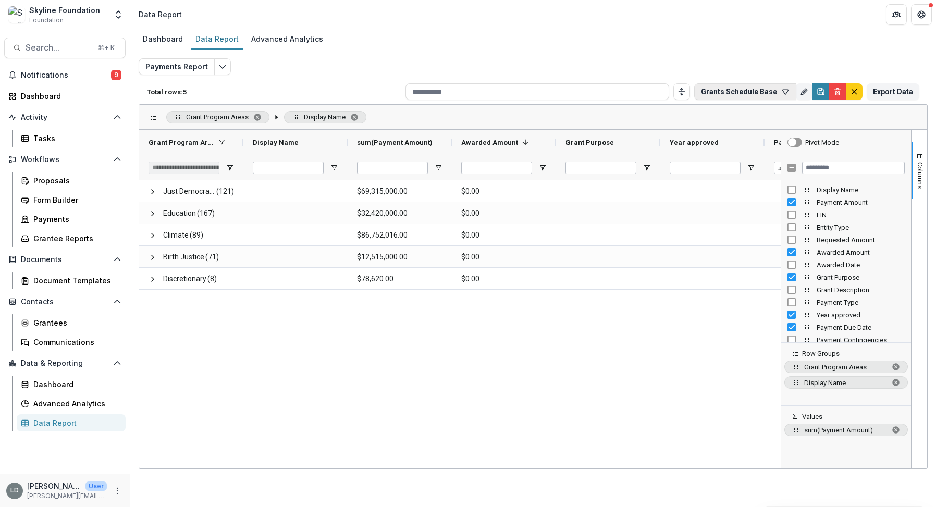
click at [764, 95] on button "Grants Schedule Base" at bounding box center [745, 91] width 102 height 17
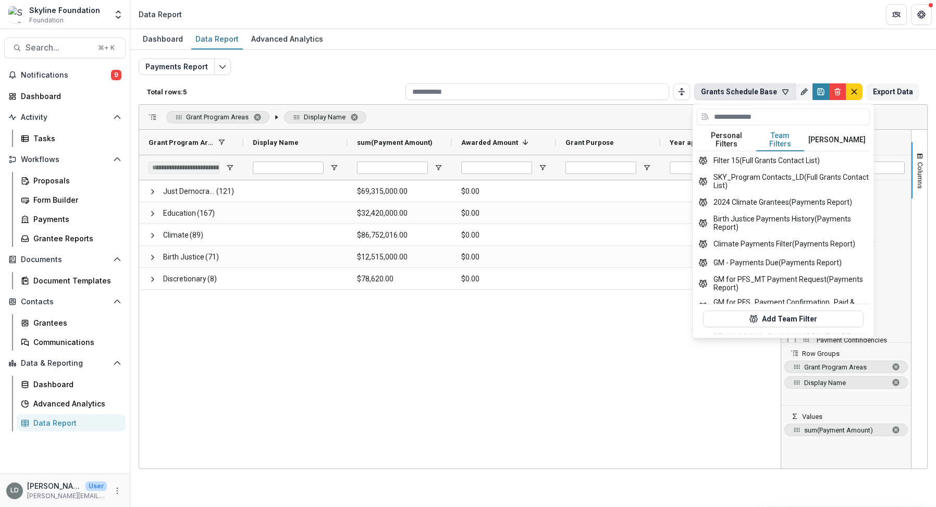
click at [779, 136] on button "Team Filters" at bounding box center [780, 140] width 48 height 22
click at [645, 377] on div "Just Democracy (121) $69,315,000.00 $0.00 Education (167) $32,420,000.00 $0.00 …" at bounding box center [460, 322] width 642 height 285
